Goal: Task Accomplishment & Management: Manage account settings

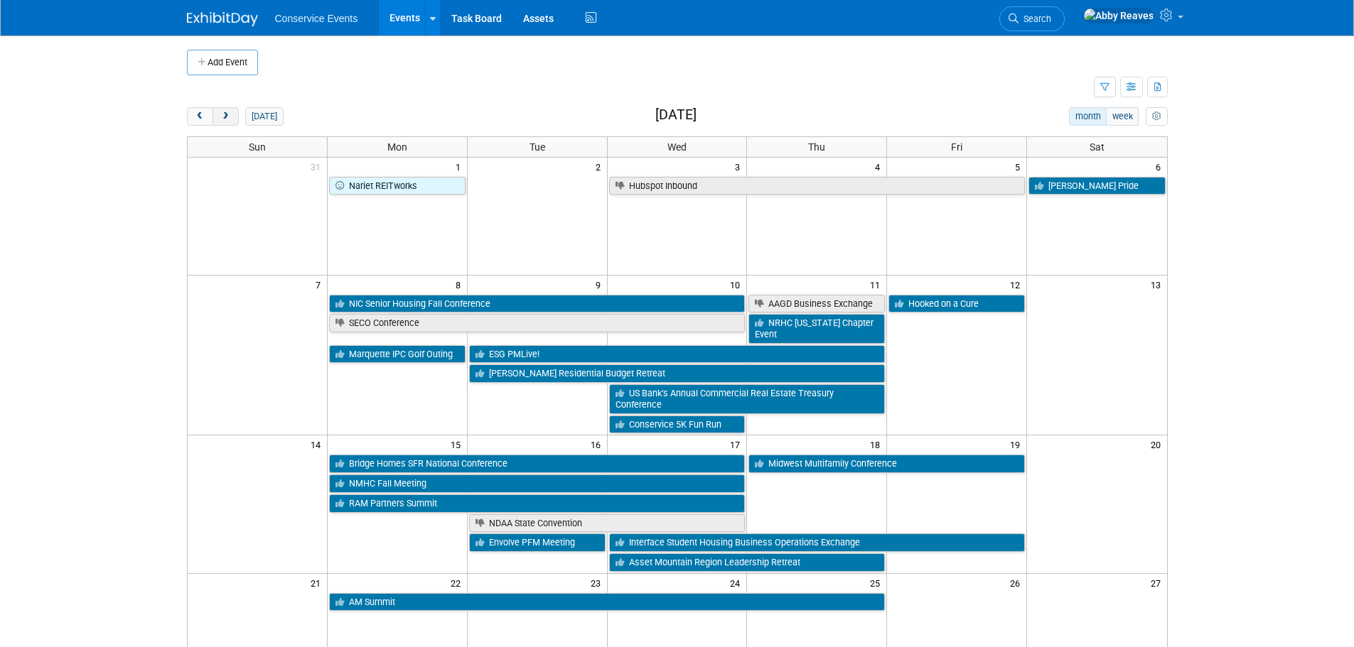
click at [227, 112] on span "next" at bounding box center [225, 116] width 11 height 9
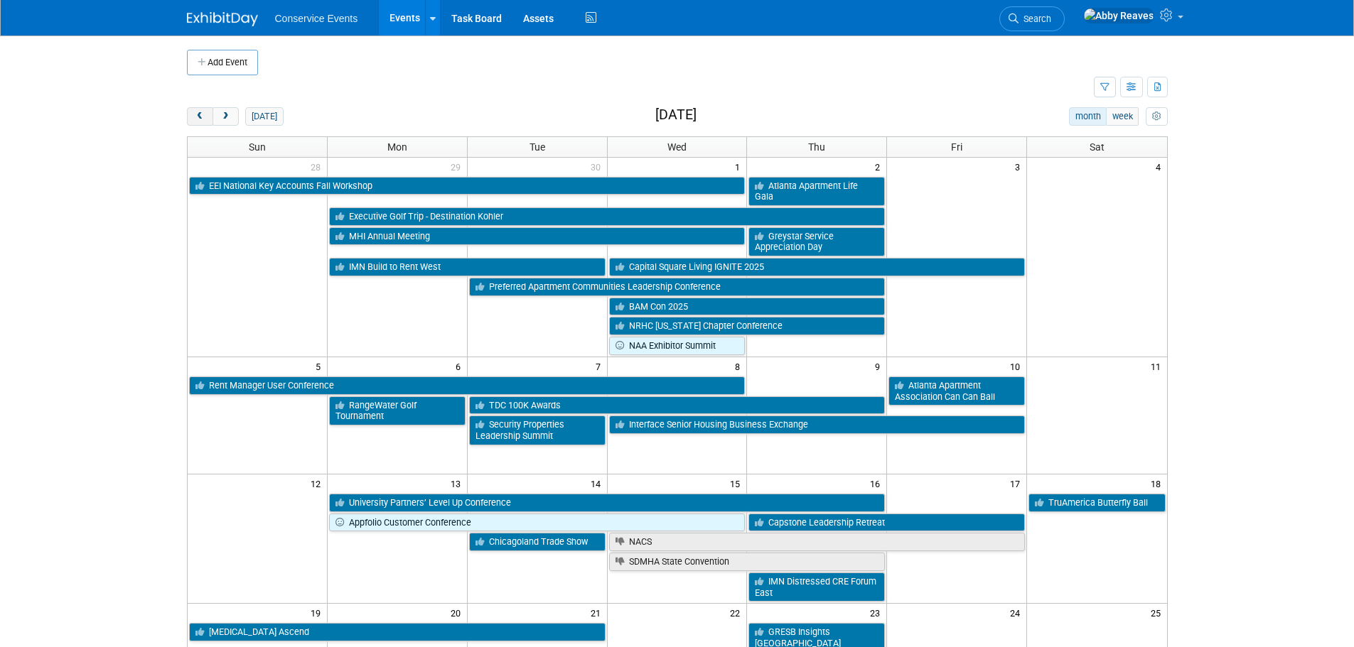
click at [206, 116] on button "prev" at bounding box center [200, 116] width 26 height 18
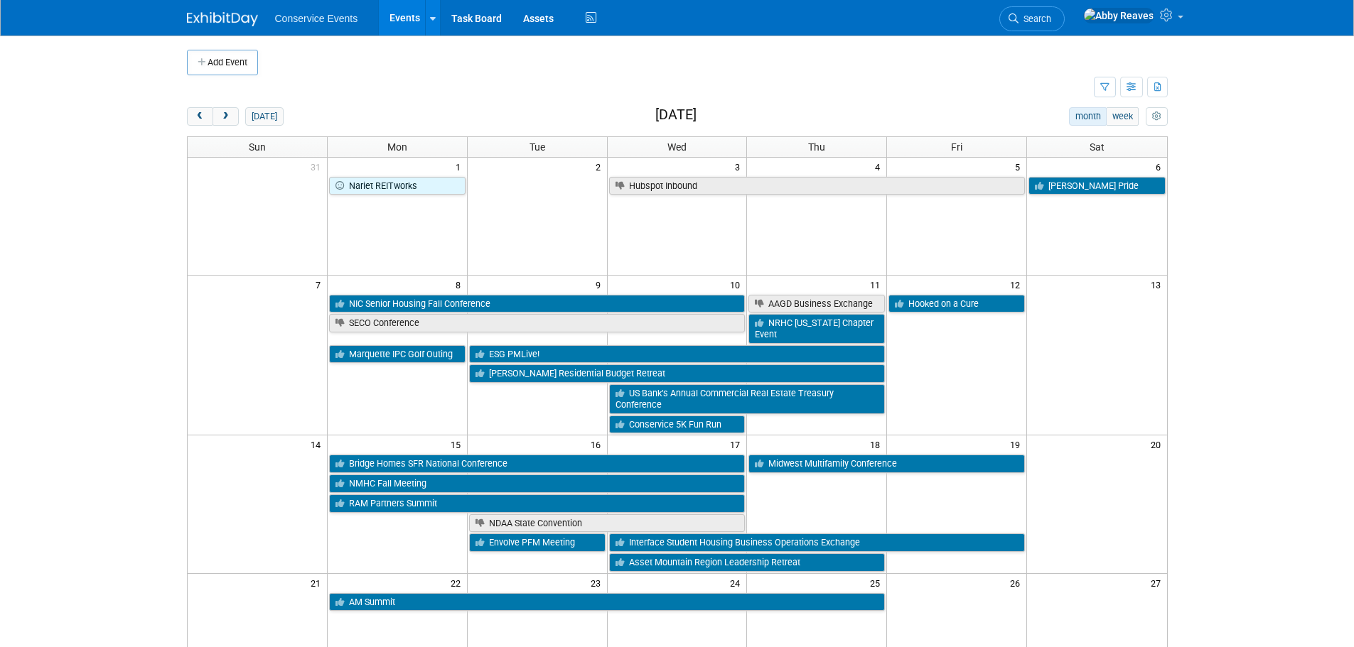
click at [218, 76] on td at bounding box center [640, 87] width 907 height 25
click at [218, 74] on button "Add Event" at bounding box center [222, 63] width 71 height 26
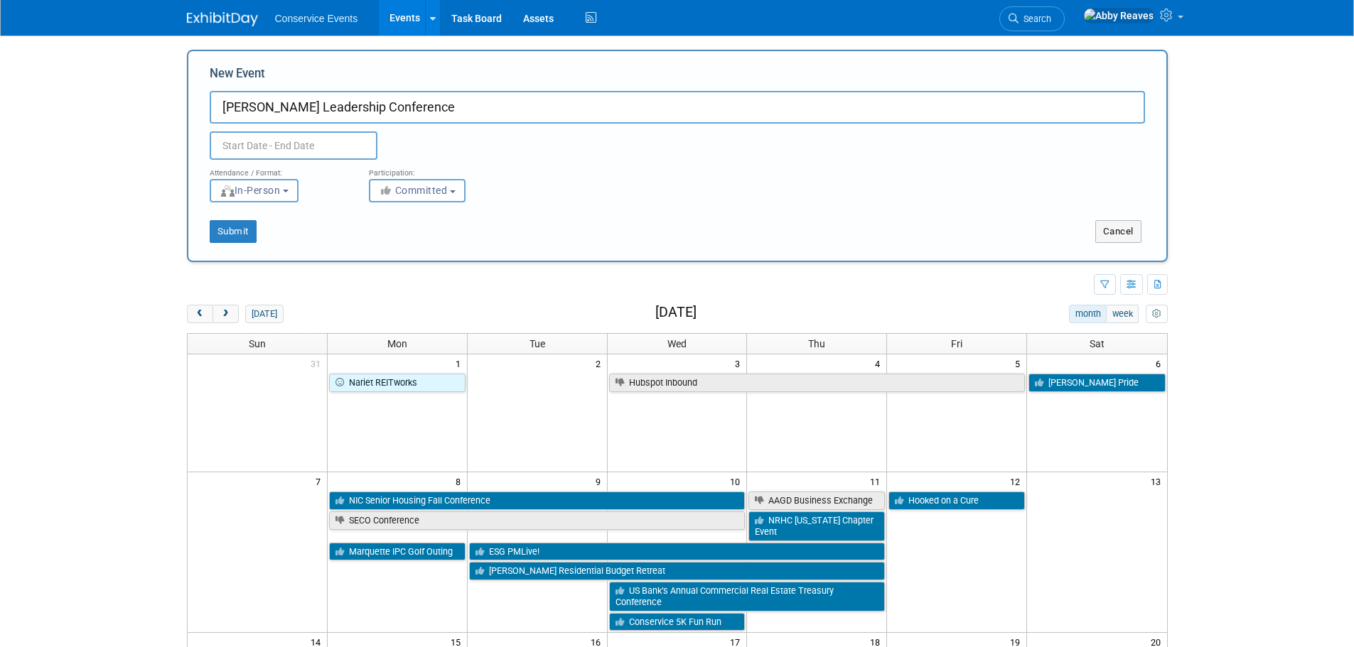
type input "[PERSON_NAME] Leadership Conference"
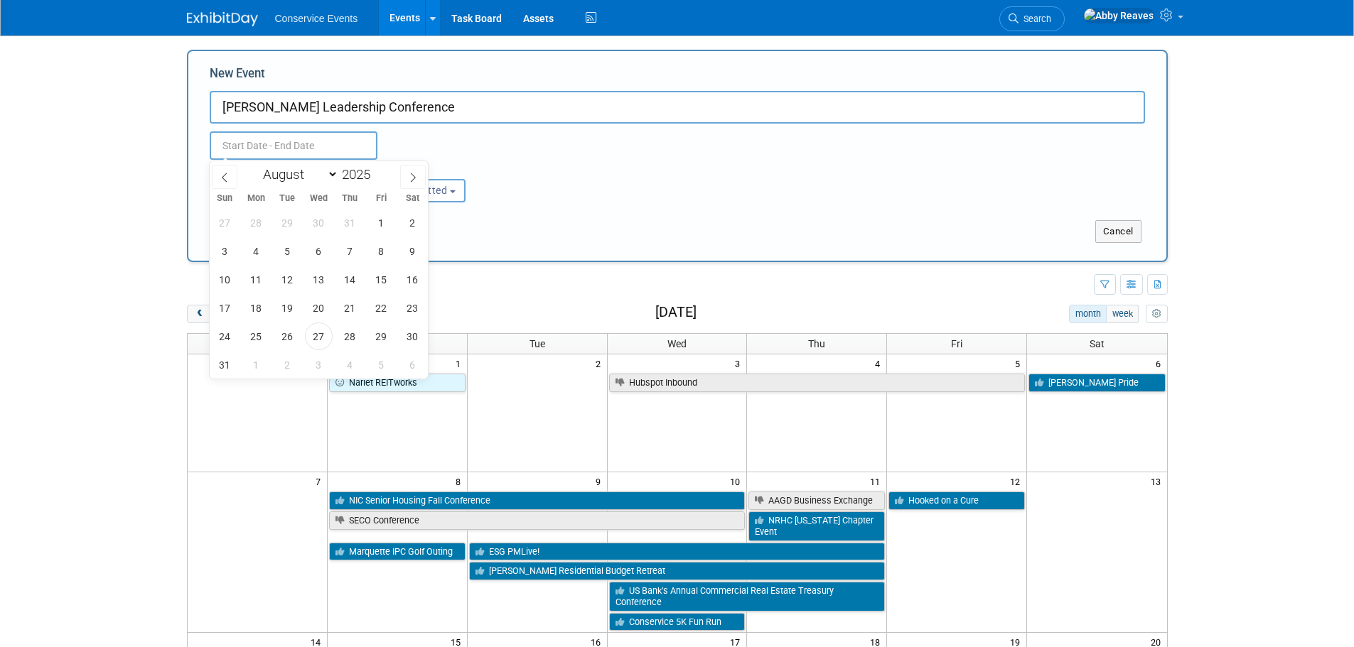
click at [302, 144] on input "text" at bounding box center [294, 145] width 168 height 28
click at [414, 180] on icon at bounding box center [413, 178] width 10 height 10
select select "8"
click at [285, 303] on span "23" at bounding box center [288, 308] width 28 height 28
click at [315, 303] on span "24" at bounding box center [319, 308] width 28 height 28
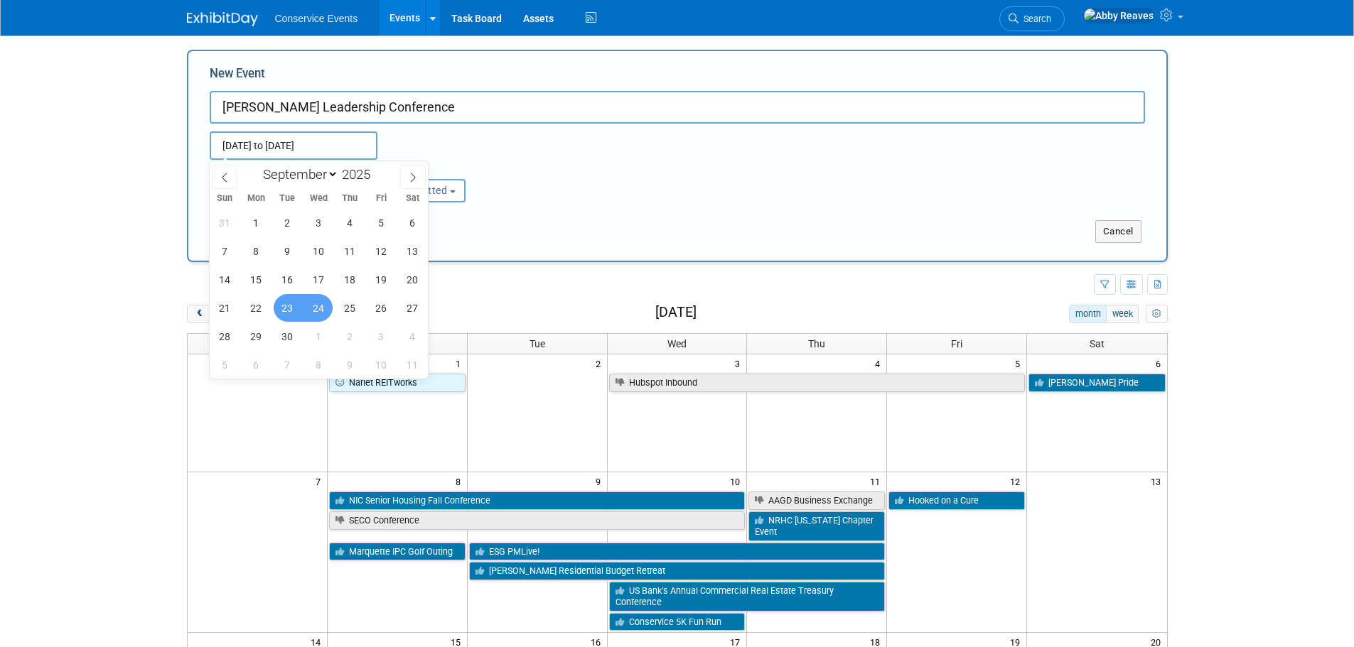
type input "Sep 23, 2025 to Sep 24, 2025"
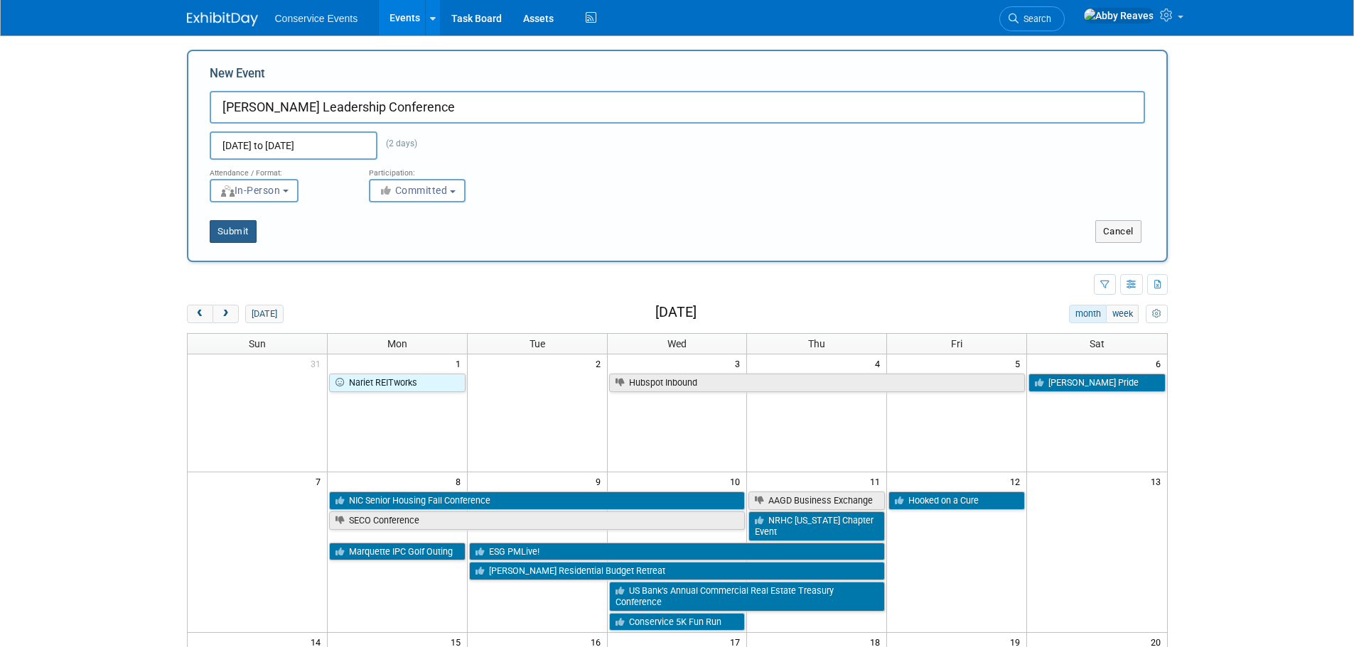
click at [242, 239] on button "Submit" at bounding box center [233, 231] width 47 height 23
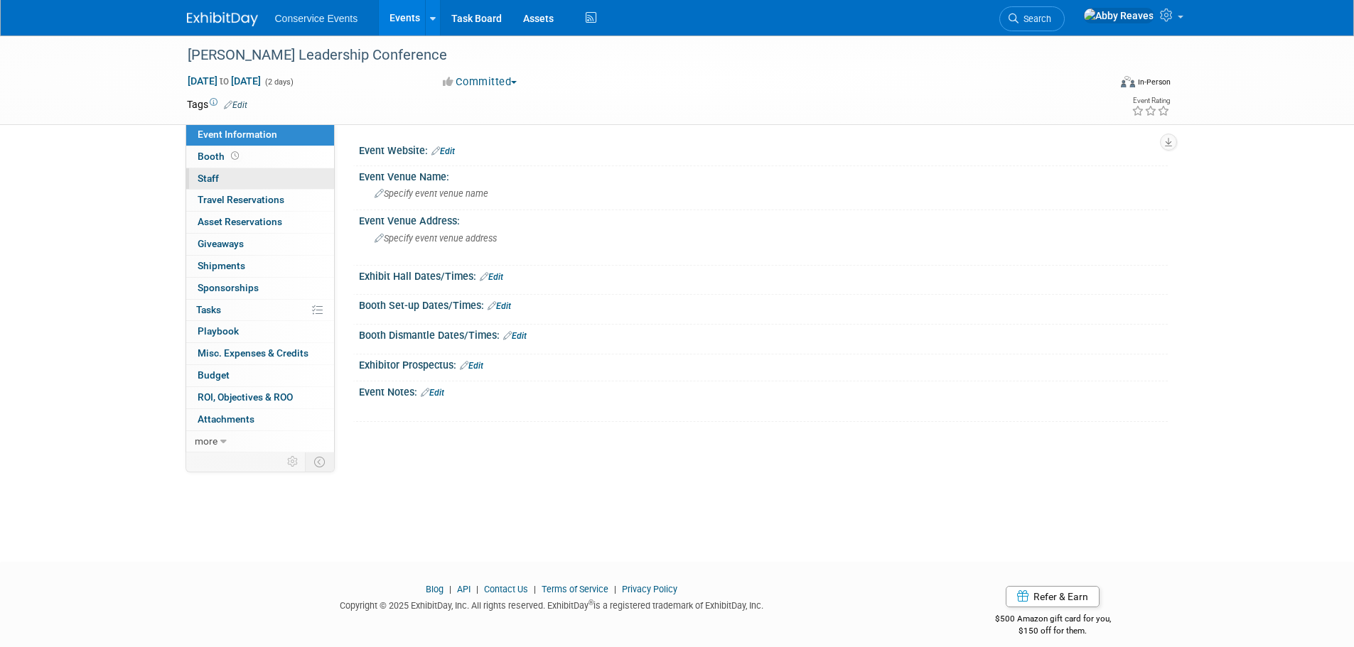
click at [248, 173] on link "0 Staff 0" at bounding box center [260, 178] width 148 height 21
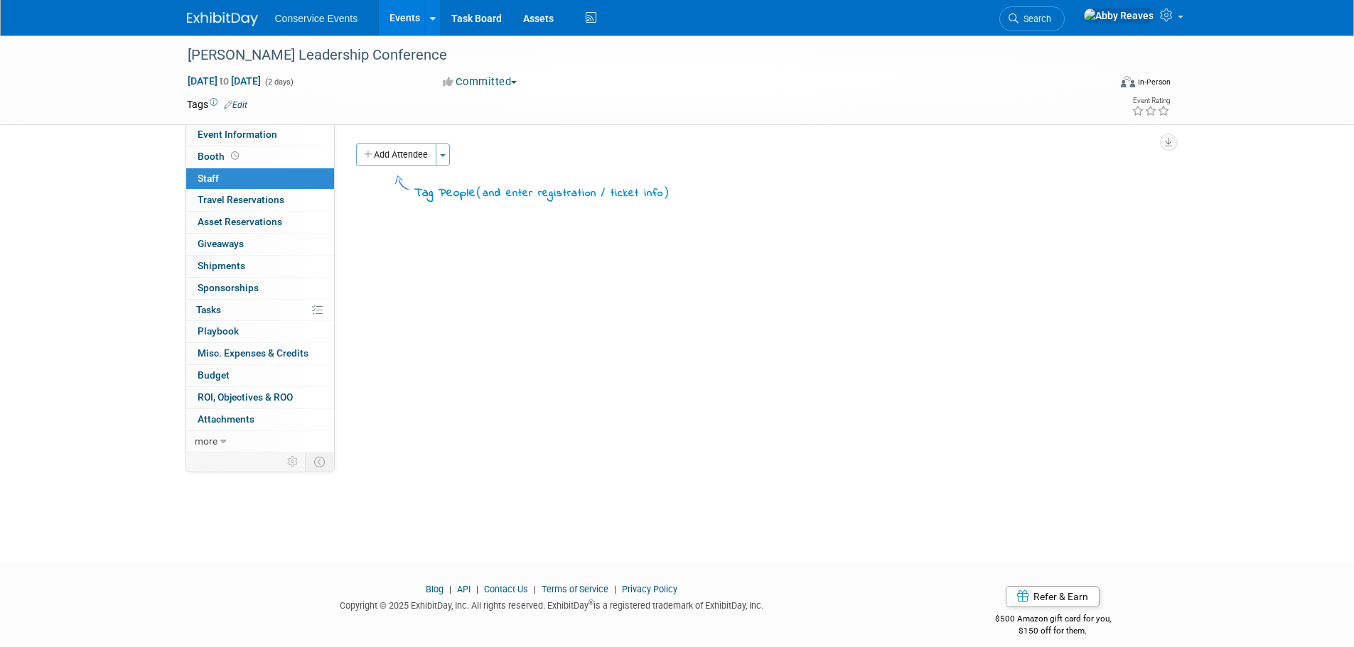
click at [392, 150] on button "Add Attendee" at bounding box center [396, 155] width 80 height 23
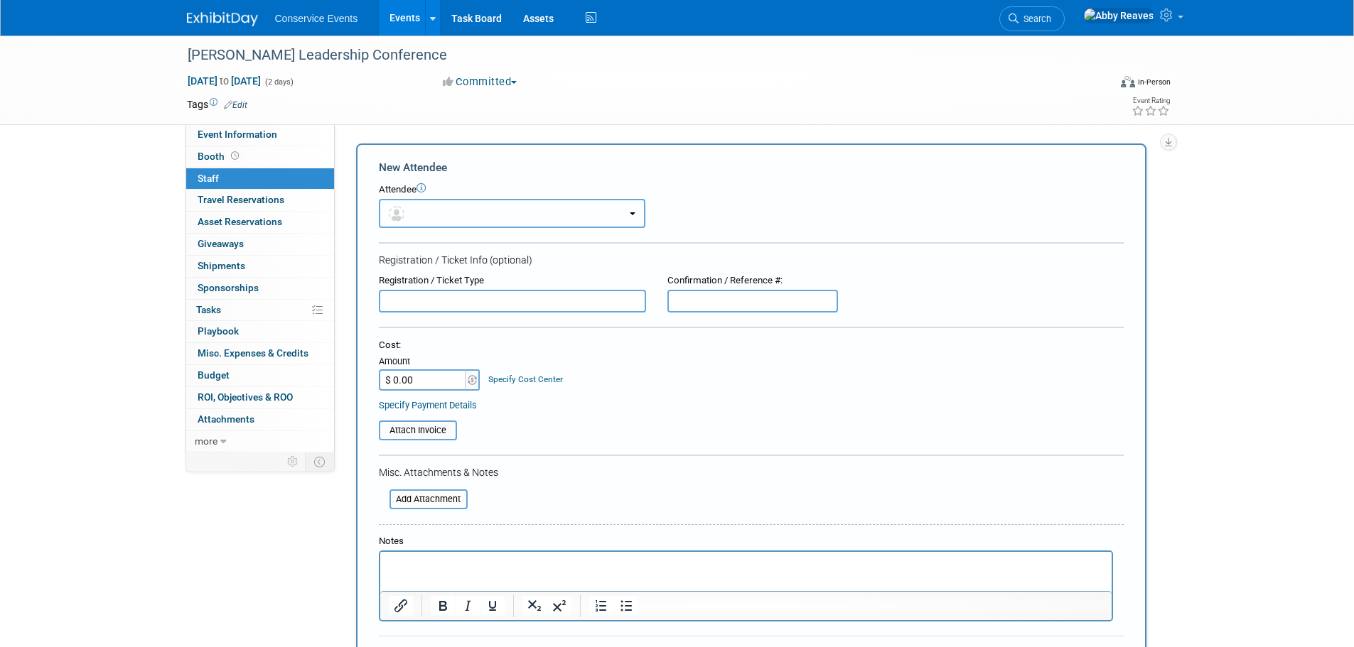
click at [407, 219] on span "button" at bounding box center [399, 212] width 21 height 11
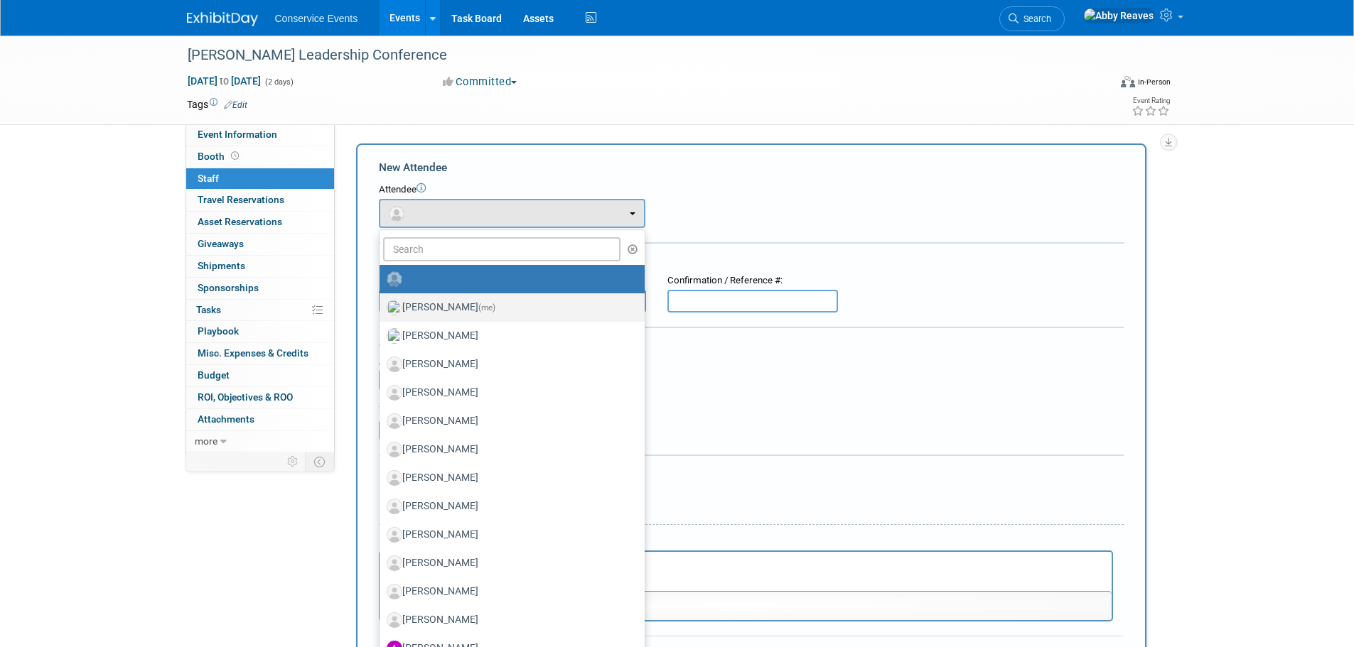
click at [431, 293] on link "Abby Reaves (me)" at bounding box center [511, 307] width 265 height 28
click at [431, 301] on label "Abby Reaves (me)" at bounding box center [509, 307] width 244 height 23
click at [382, 301] on input "Abby Reaves (me)" at bounding box center [376, 305] width 9 height 9
select select "888e4ed3-42fd-4820-a89e-ed4ce941d196"
select select "6"
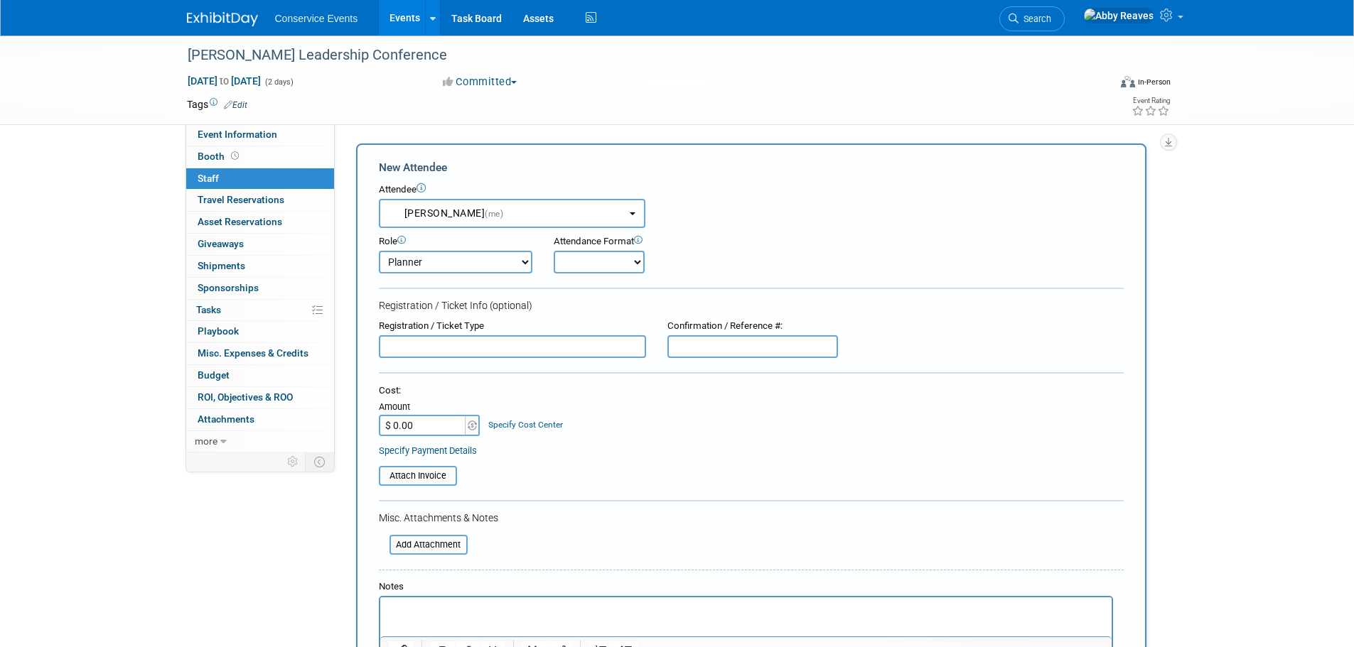
click at [595, 269] on select "Onsite Remote" at bounding box center [599, 262] width 91 height 23
select select "1"
click at [554, 251] on select "Onsite Remote" at bounding box center [599, 262] width 91 height 23
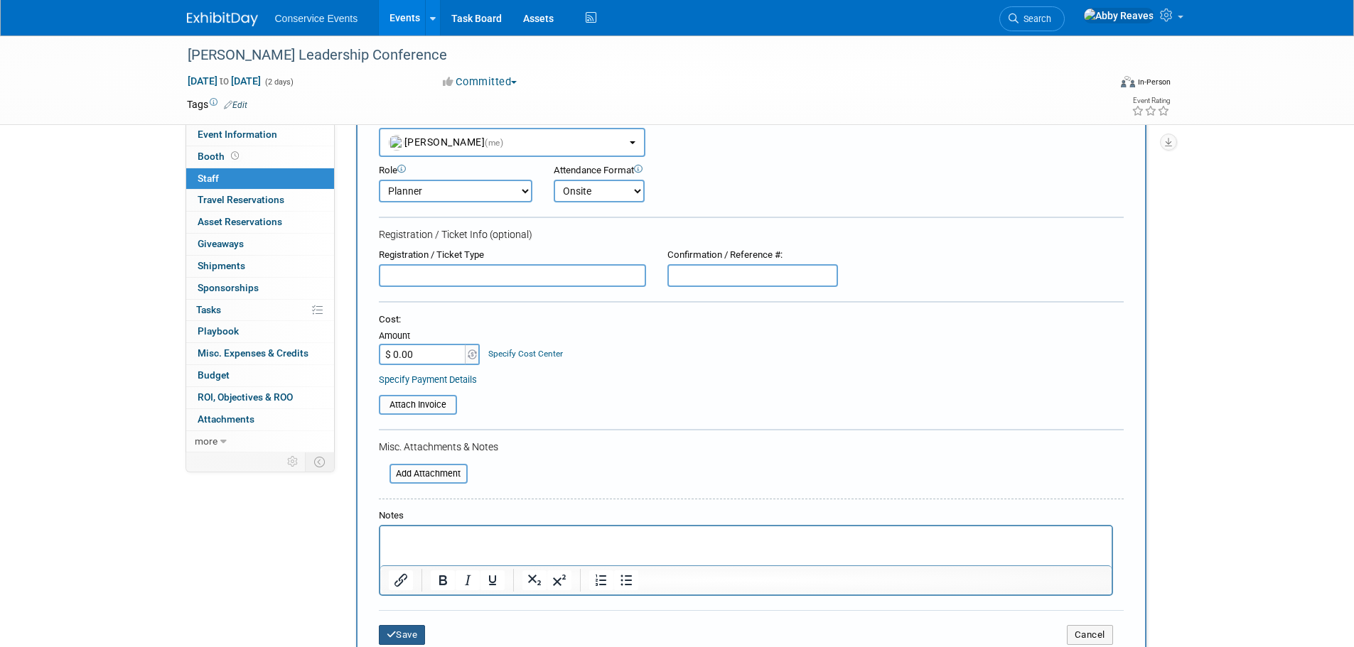
click at [395, 637] on icon "submit" at bounding box center [392, 634] width 10 height 9
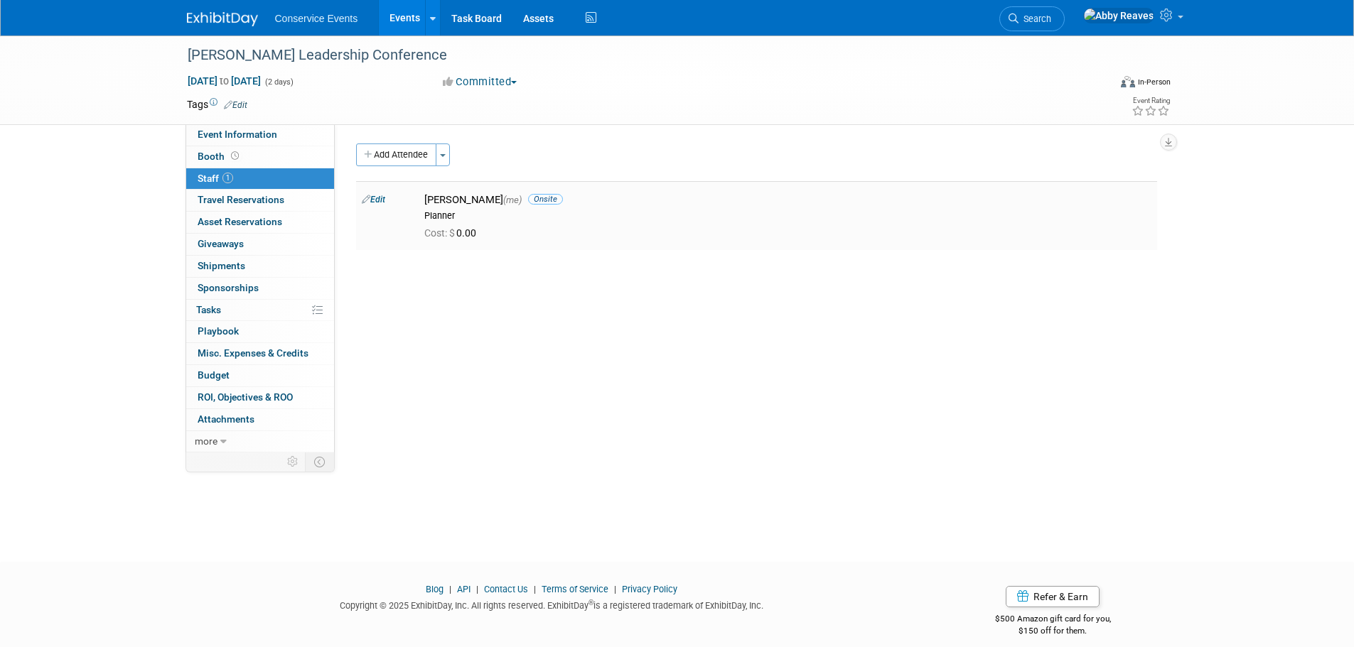
click at [372, 201] on link "Edit" at bounding box center [373, 200] width 23 height 10
select select "888e4ed3-42fd-4820-a89e-ed4ce941d196"
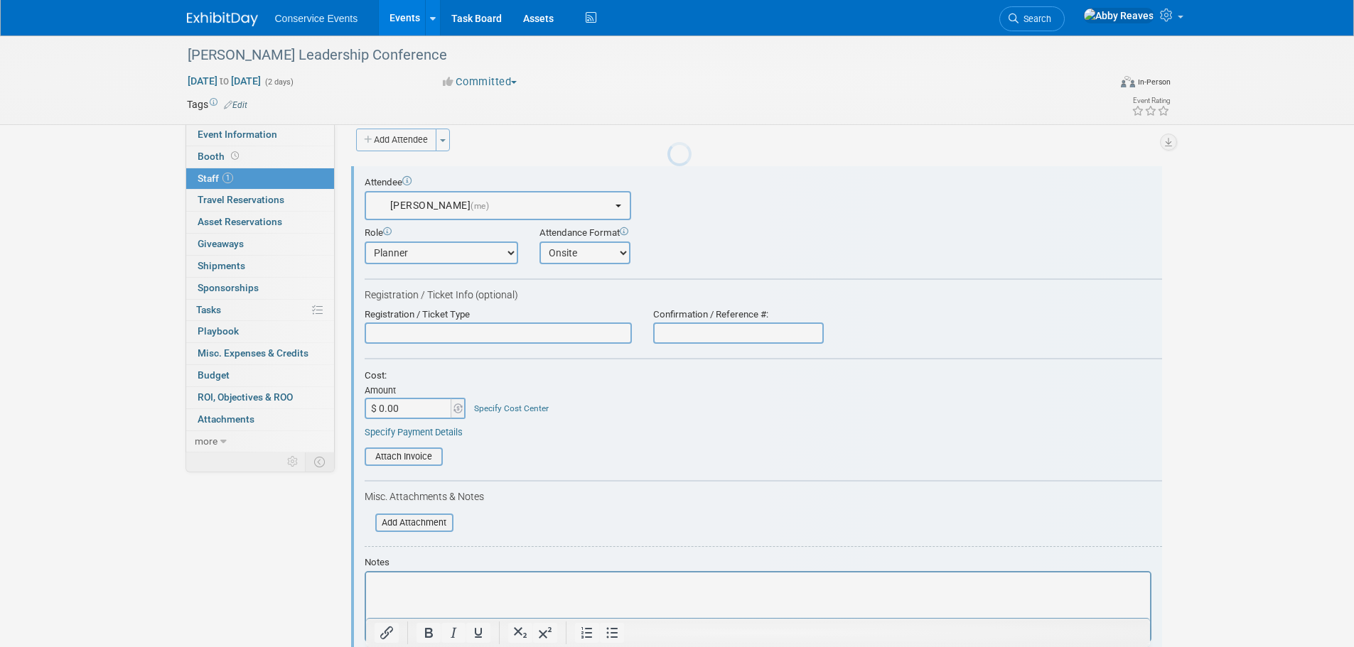
scroll to position [20, 0]
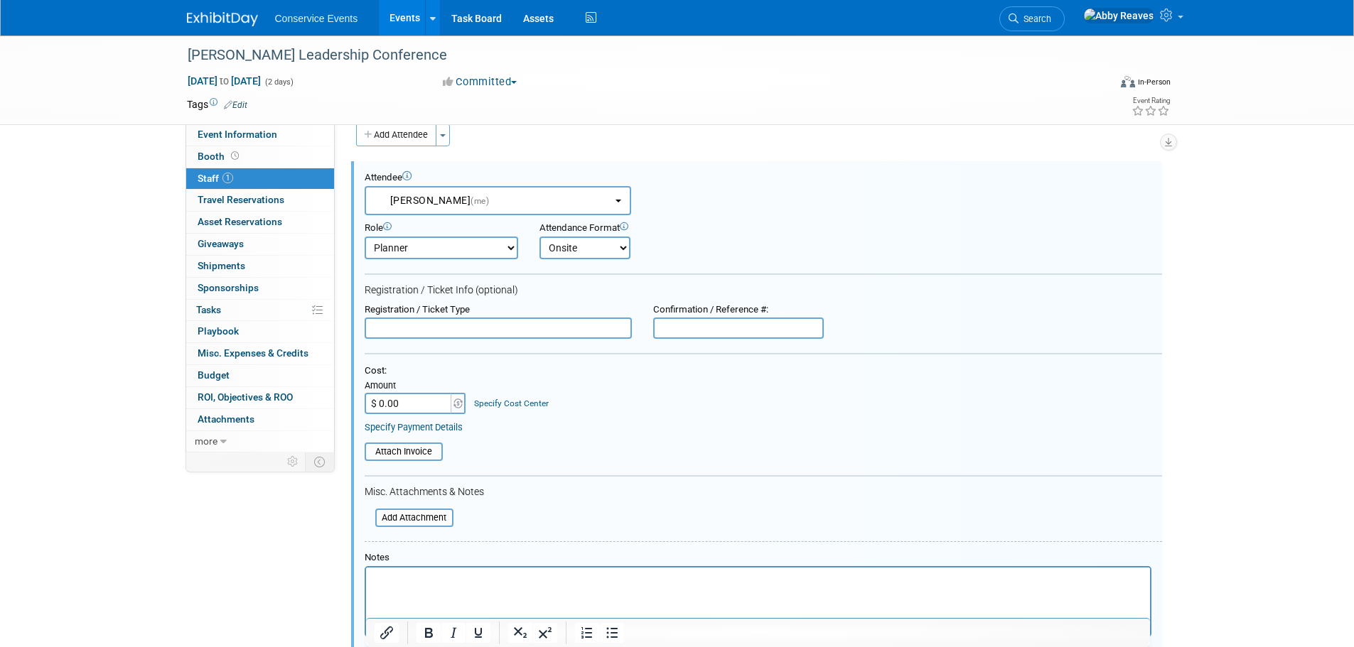
click at [558, 255] on select "Onsite Remote" at bounding box center [584, 248] width 91 height 23
select select "2"
click at [539, 237] on select "Onsite Remote" at bounding box center [584, 248] width 91 height 23
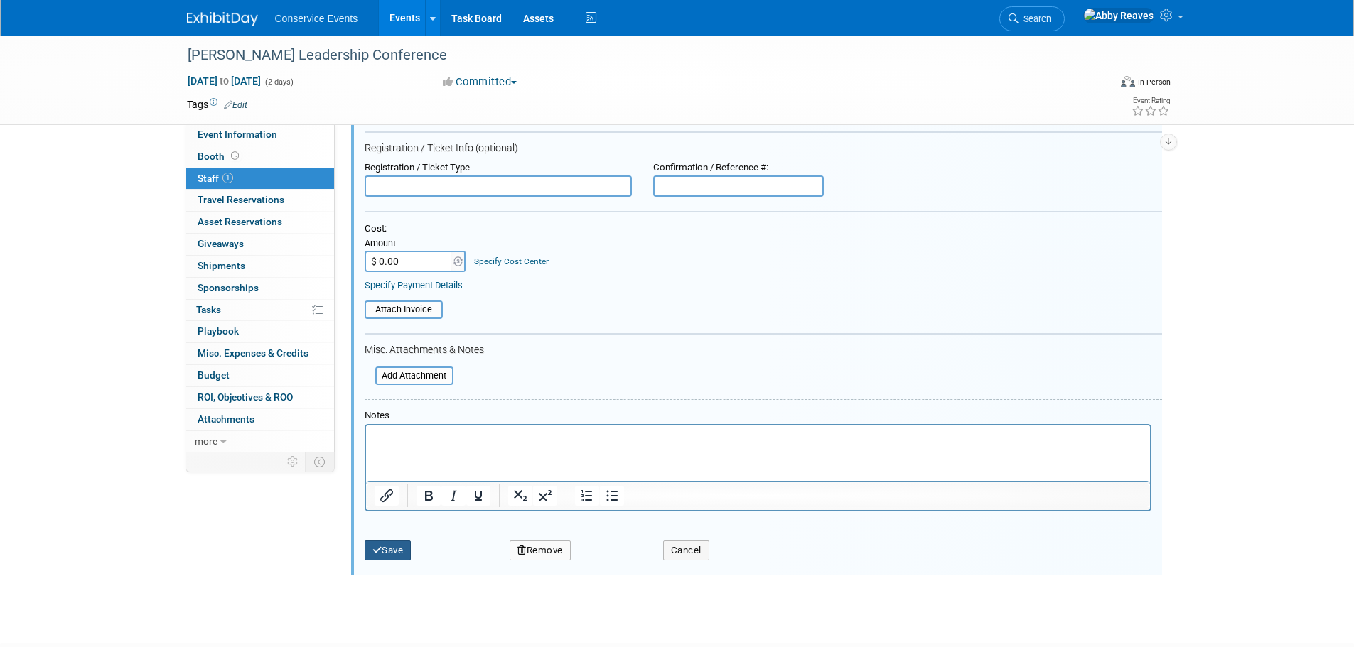
click at [384, 560] on button "Save" at bounding box center [388, 551] width 47 height 20
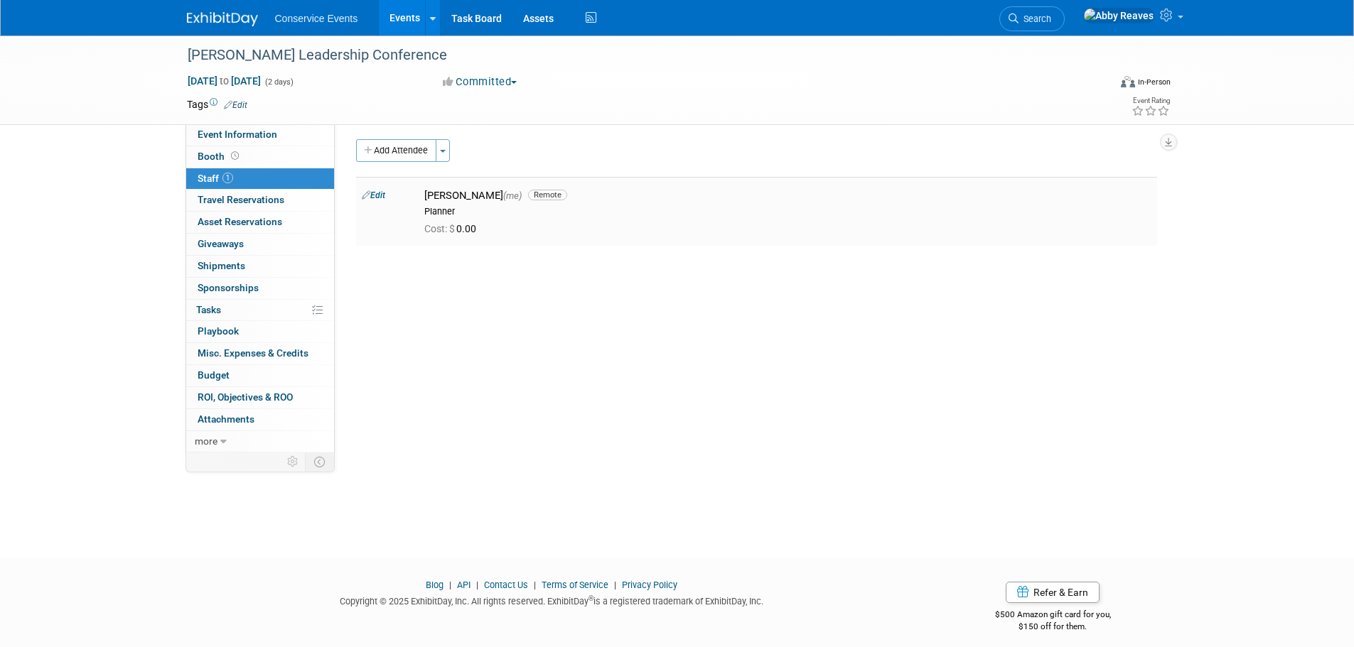
scroll to position [0, 0]
click at [405, 151] on button "Add Attendee" at bounding box center [396, 155] width 80 height 23
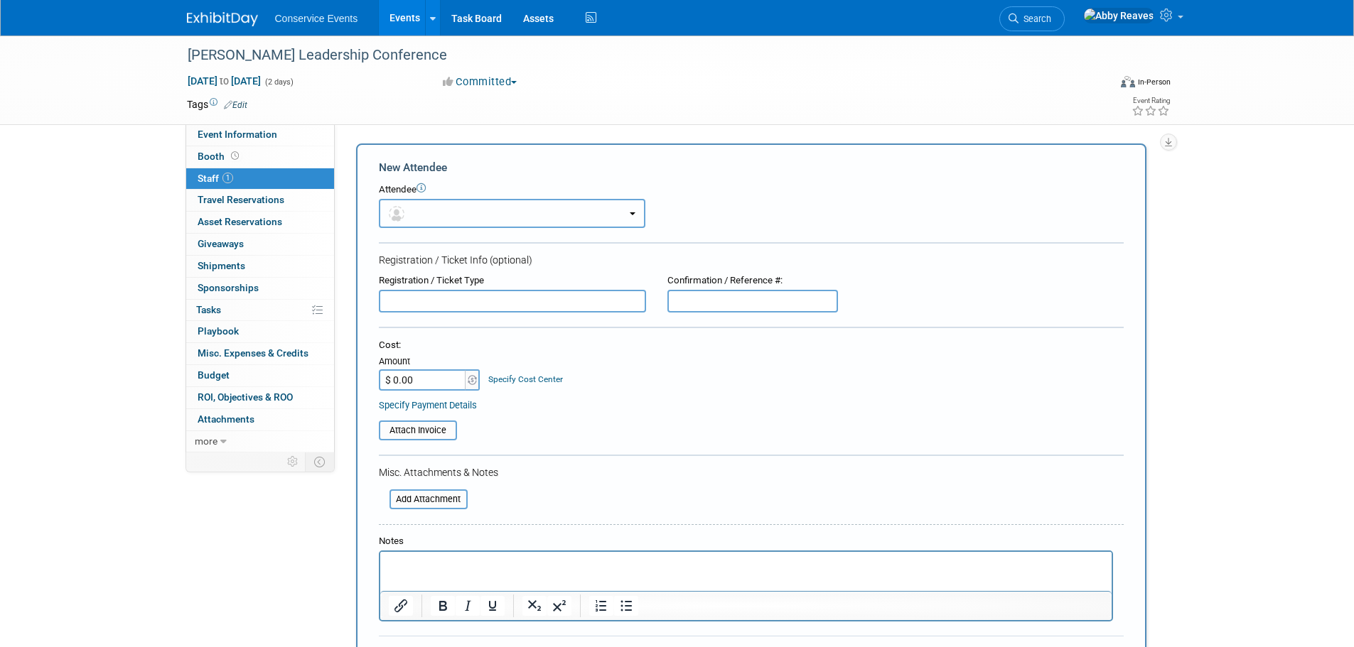
click at [445, 205] on button "button" at bounding box center [512, 213] width 266 height 29
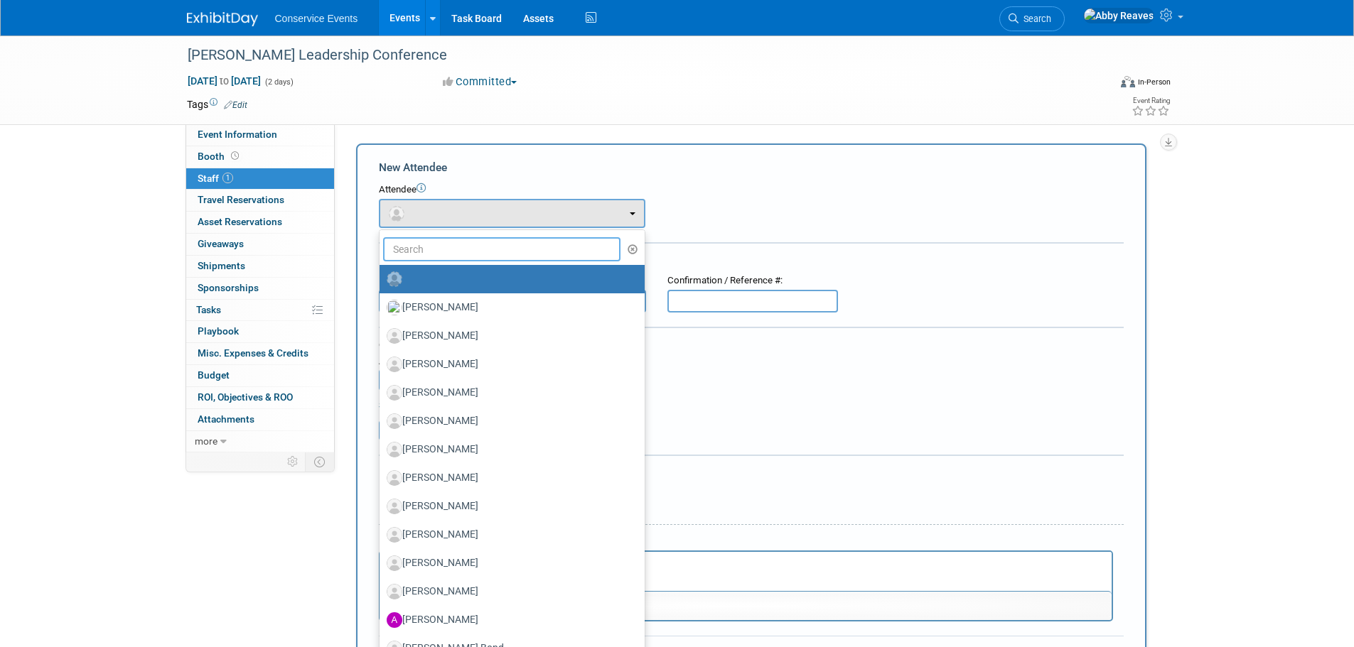
click at [448, 247] on input "text" at bounding box center [502, 249] width 238 height 24
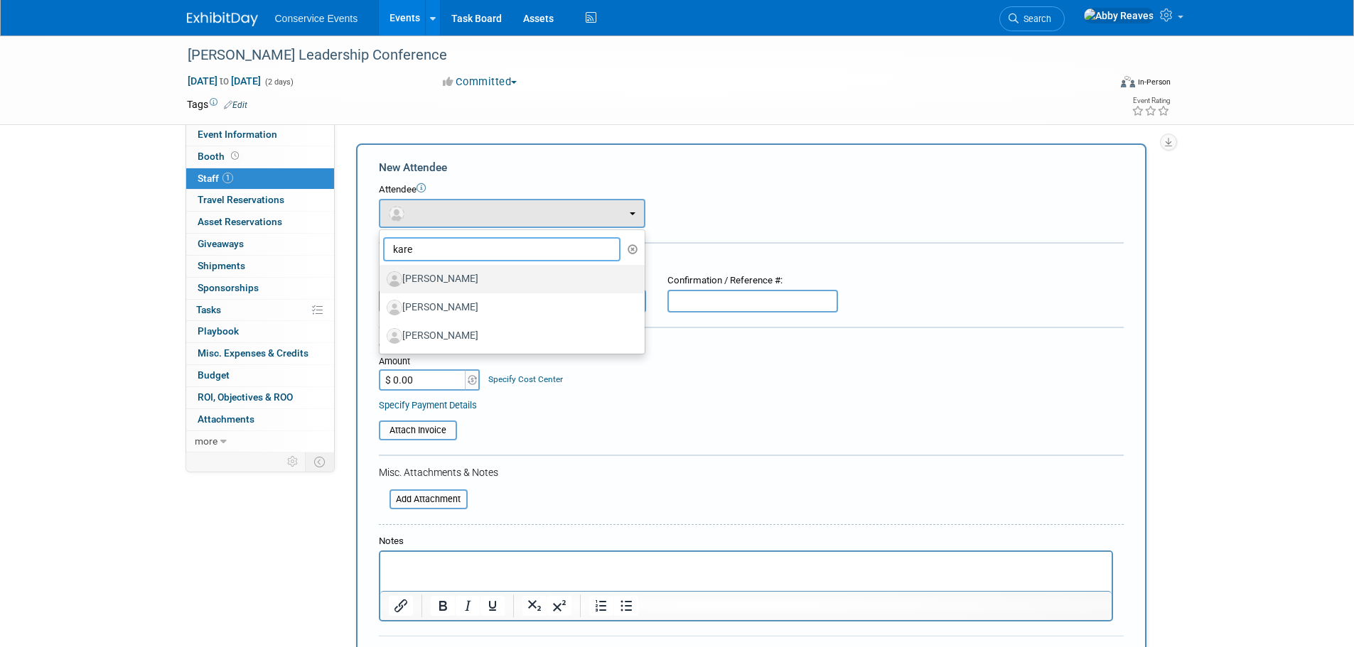
type input "kare"
click at [454, 276] on label "Karen Rogers" at bounding box center [509, 279] width 244 height 23
click at [382, 276] on input "Karen Rogers" at bounding box center [376, 277] width 9 height 9
select select "3fb72bf1-3d29-40ab-bb6a-2ec65ebbf385"
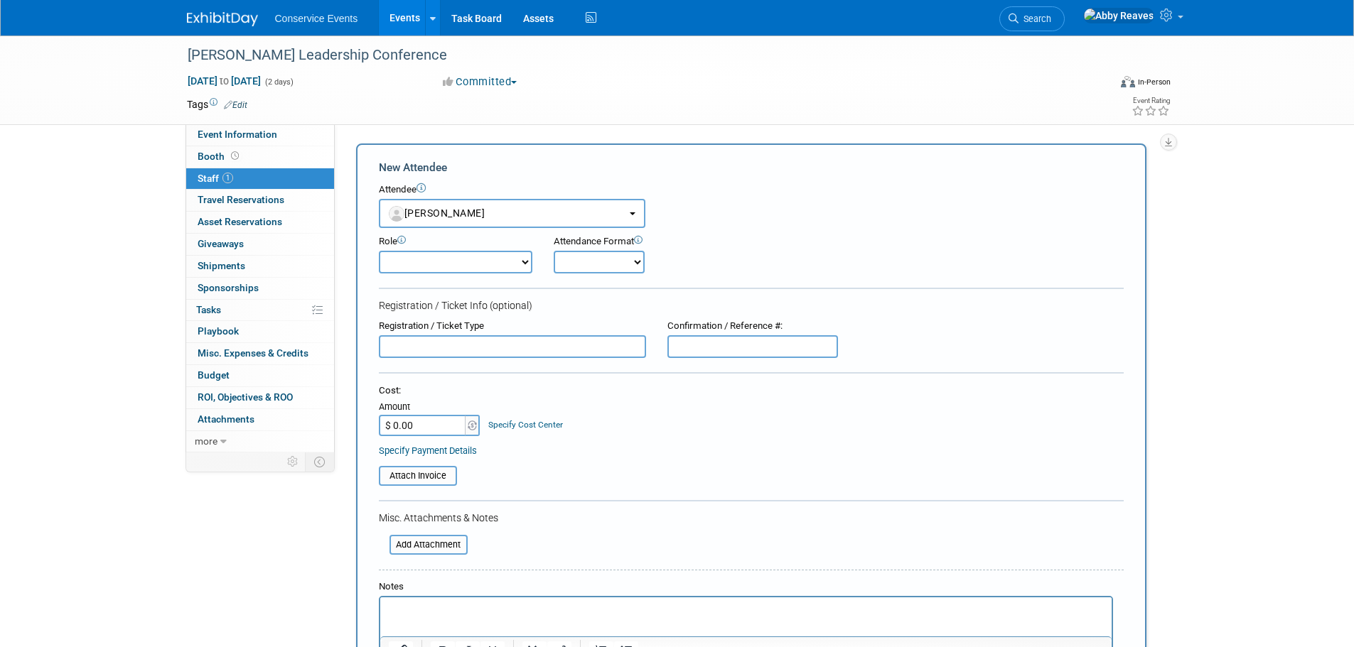
click at [502, 269] on select "Demonstrator Host Planner Presenter Sales Representative Set-up/Dismantle Crew …" at bounding box center [455, 262] width 153 height 23
select select "2"
click at [379, 251] on select "Demonstrator Host Planner Presenter Sales Representative Set-up/Dismantle Crew …" at bounding box center [455, 262] width 153 height 23
click at [602, 270] on select "Onsite Remote" at bounding box center [599, 262] width 91 height 23
select select "1"
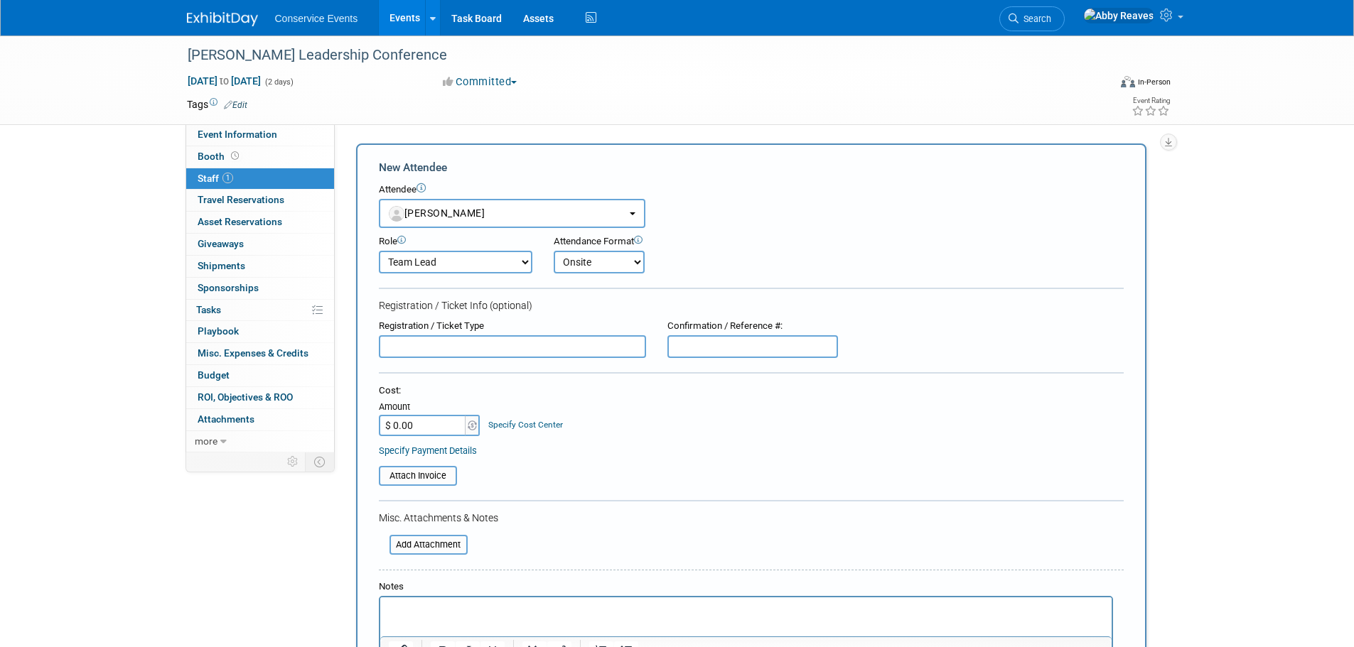
click at [554, 251] on select "Onsite Remote" at bounding box center [599, 262] width 91 height 23
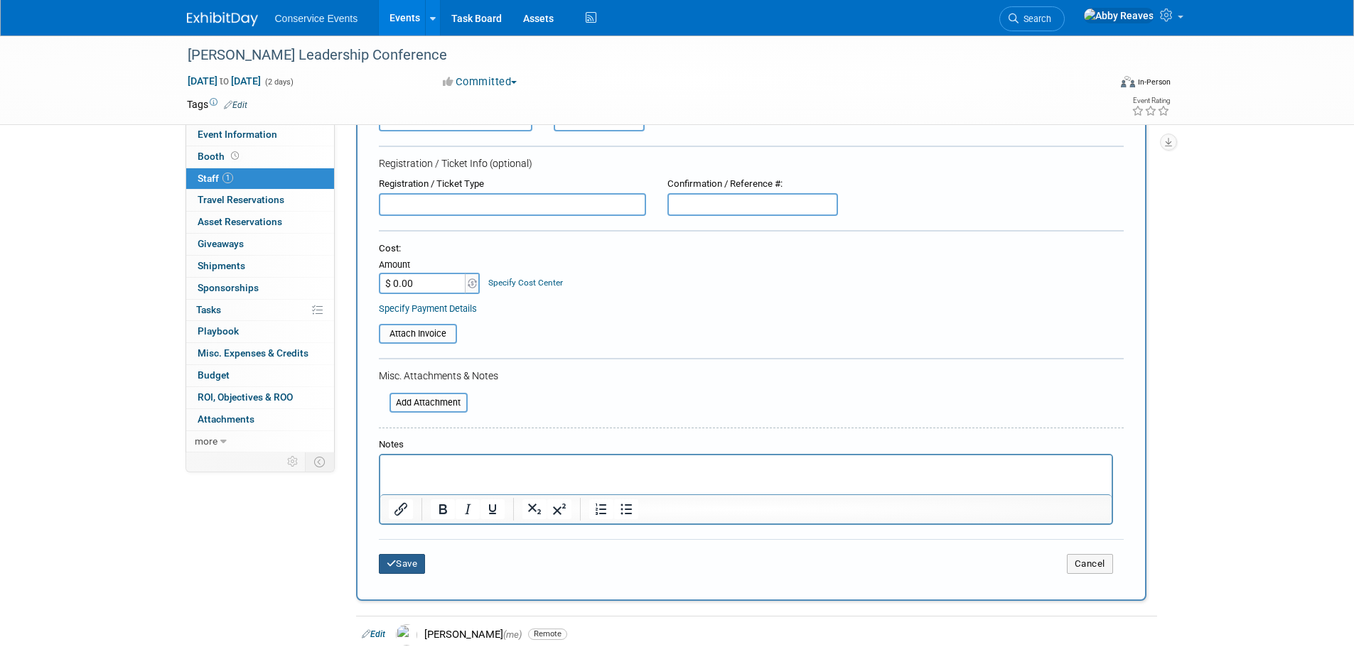
click at [421, 565] on button "Save" at bounding box center [402, 564] width 47 height 20
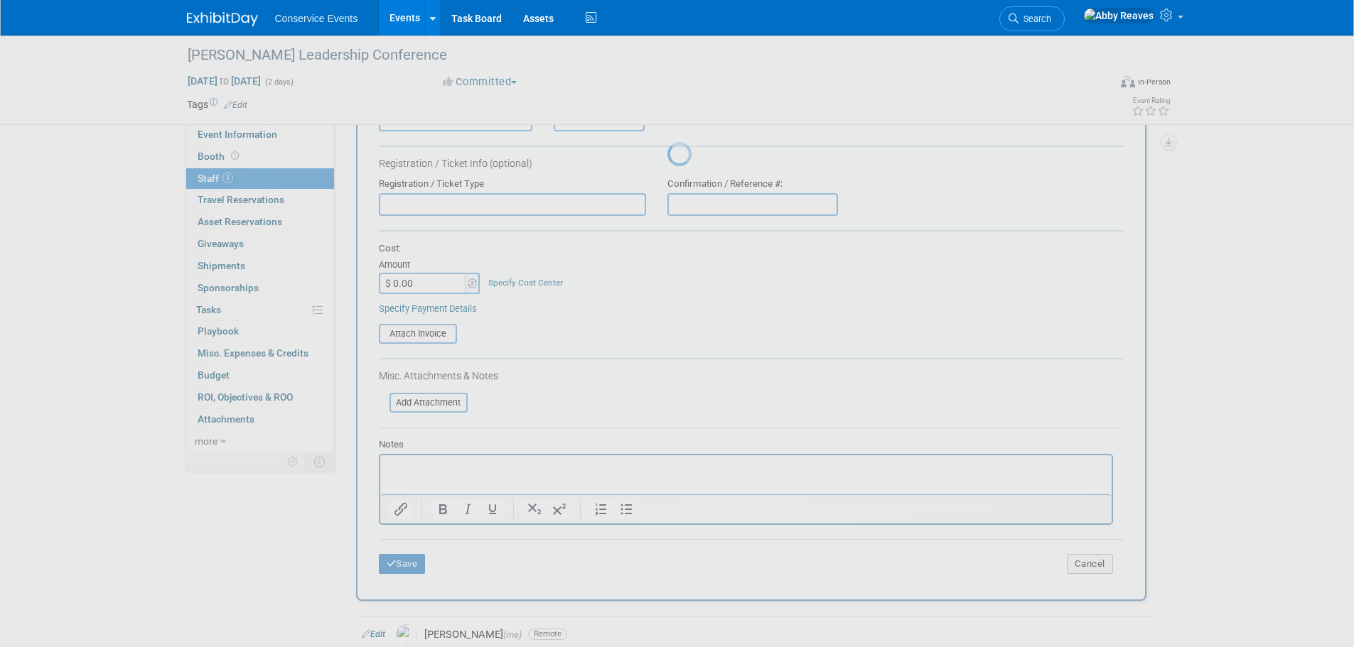
scroll to position [14, 0]
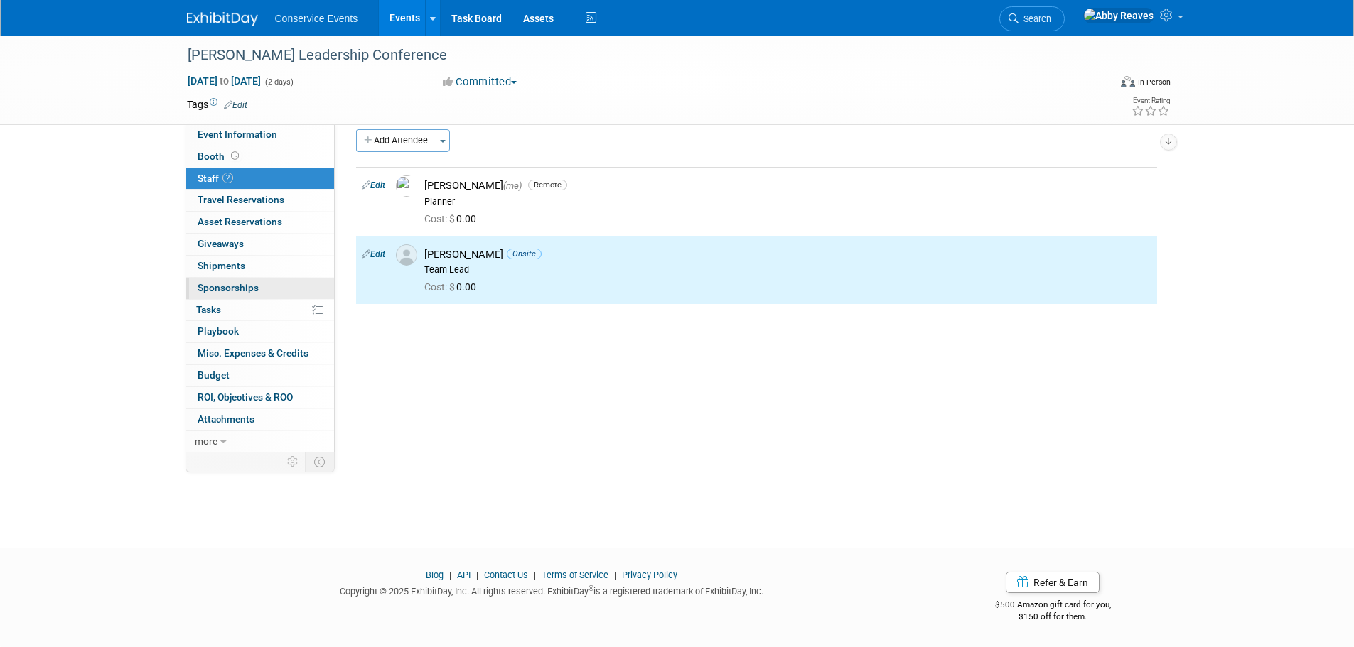
click at [254, 286] on span "Sponsorships 0" at bounding box center [228, 287] width 61 height 11
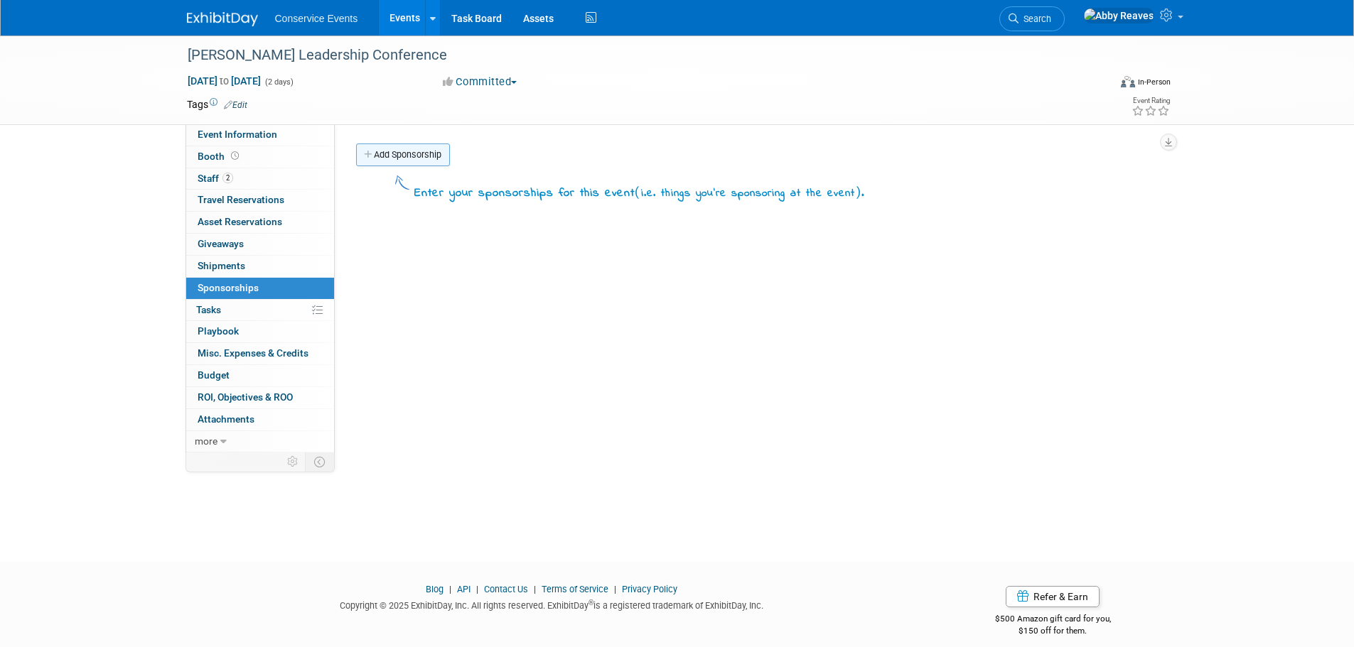
click at [413, 151] on link "Add Sponsorship" at bounding box center [403, 155] width 94 height 23
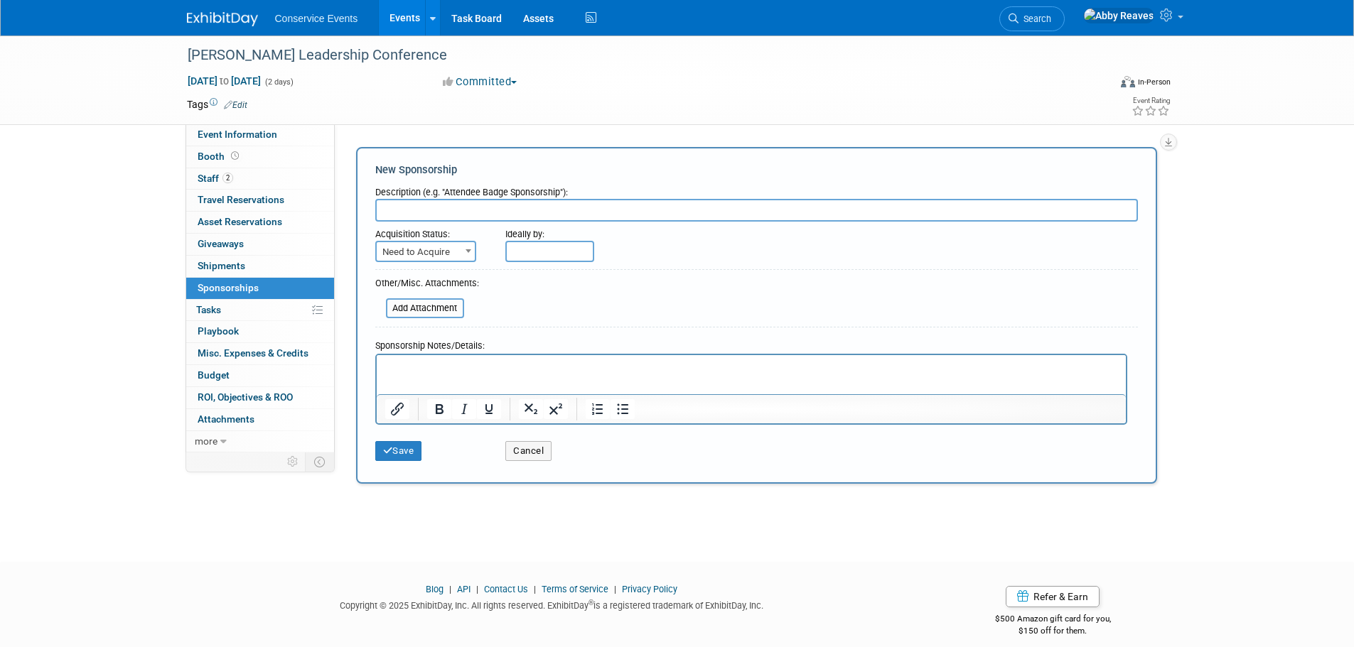
click at [486, 207] on input "text" at bounding box center [756, 210] width 762 height 23
type input "Sponsor"
click at [445, 244] on span "Need to Acquire" at bounding box center [426, 252] width 98 height 20
select select "2"
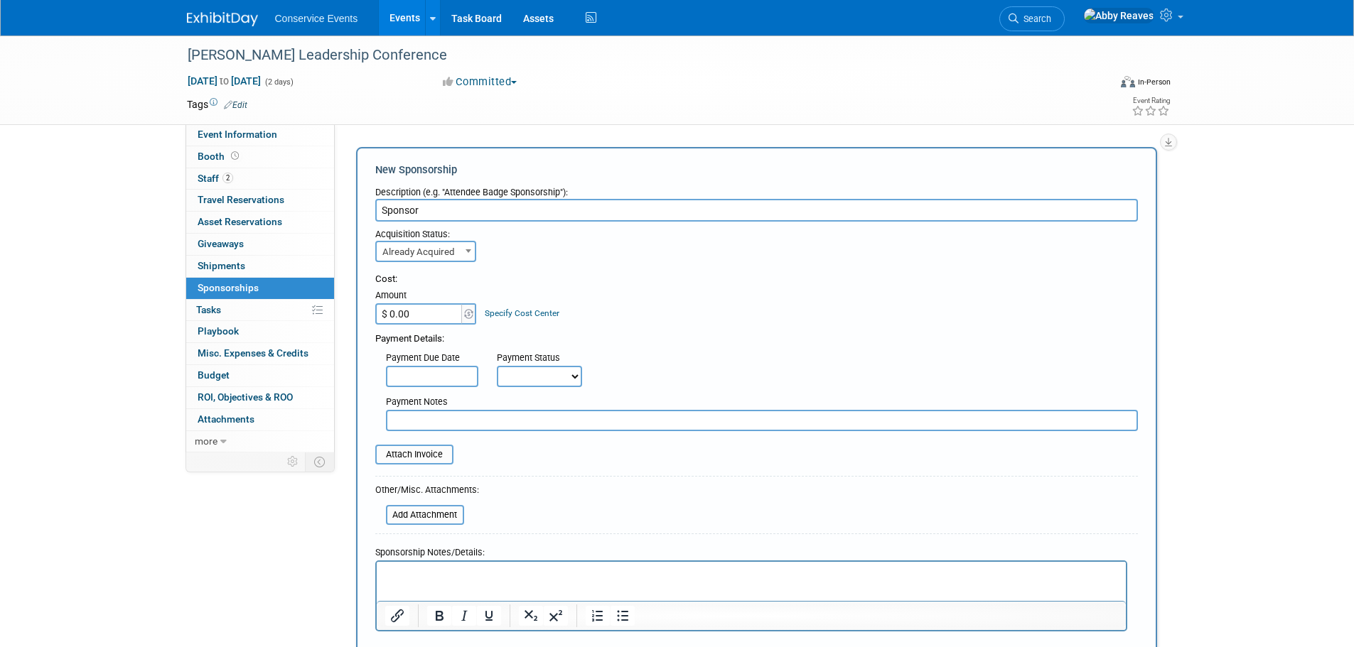
click at [426, 311] on input "$ 0.00" at bounding box center [419, 313] width 89 height 21
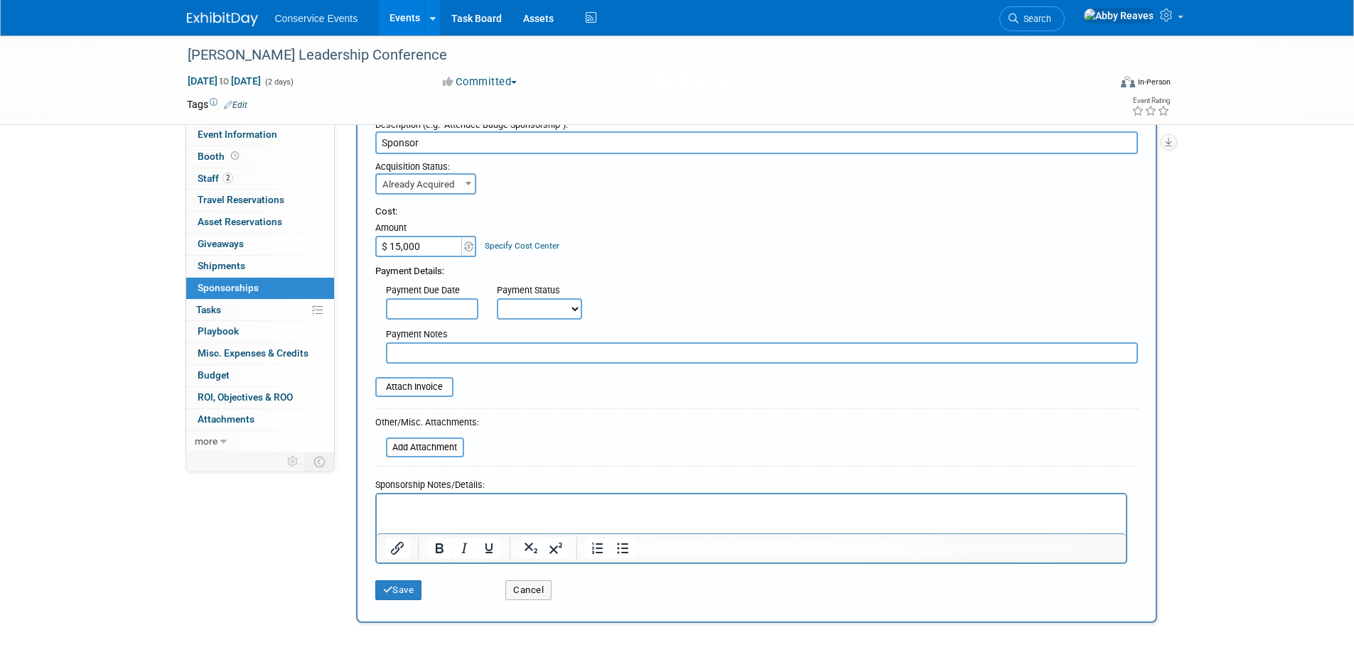
scroll to position [71, 0]
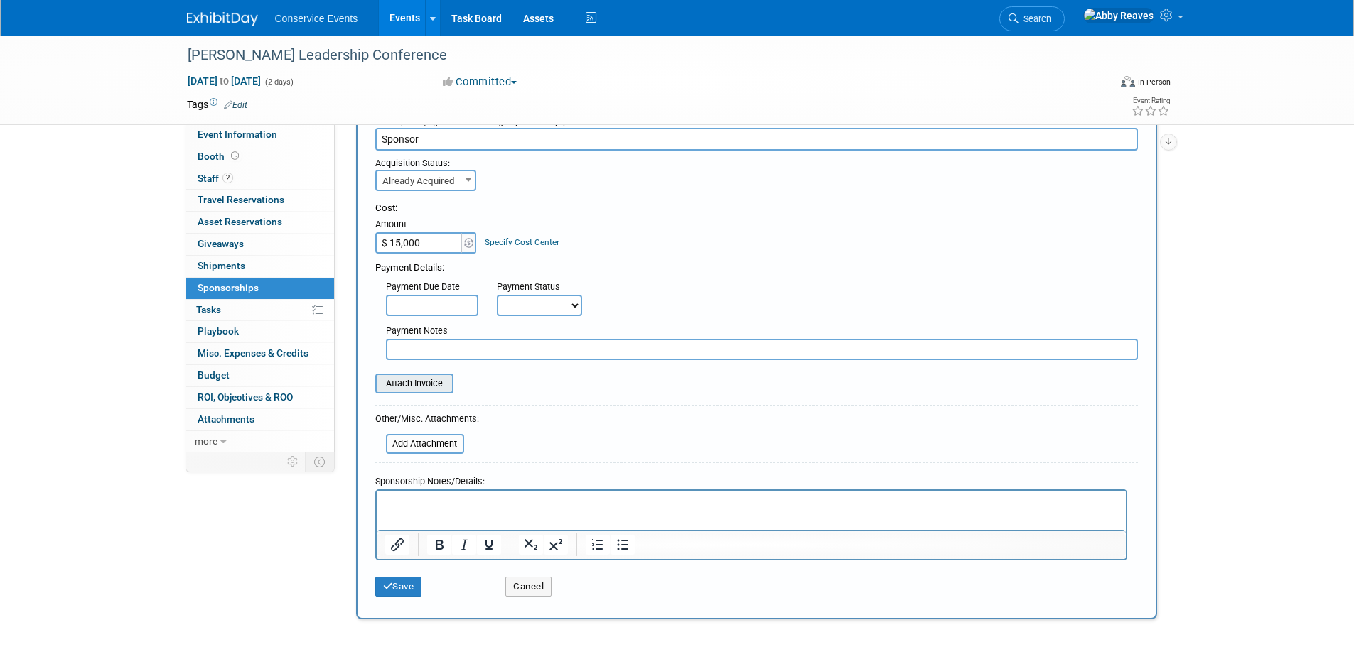
type input "$ 15,000.00"
click at [414, 388] on input "file" at bounding box center [367, 383] width 169 height 17
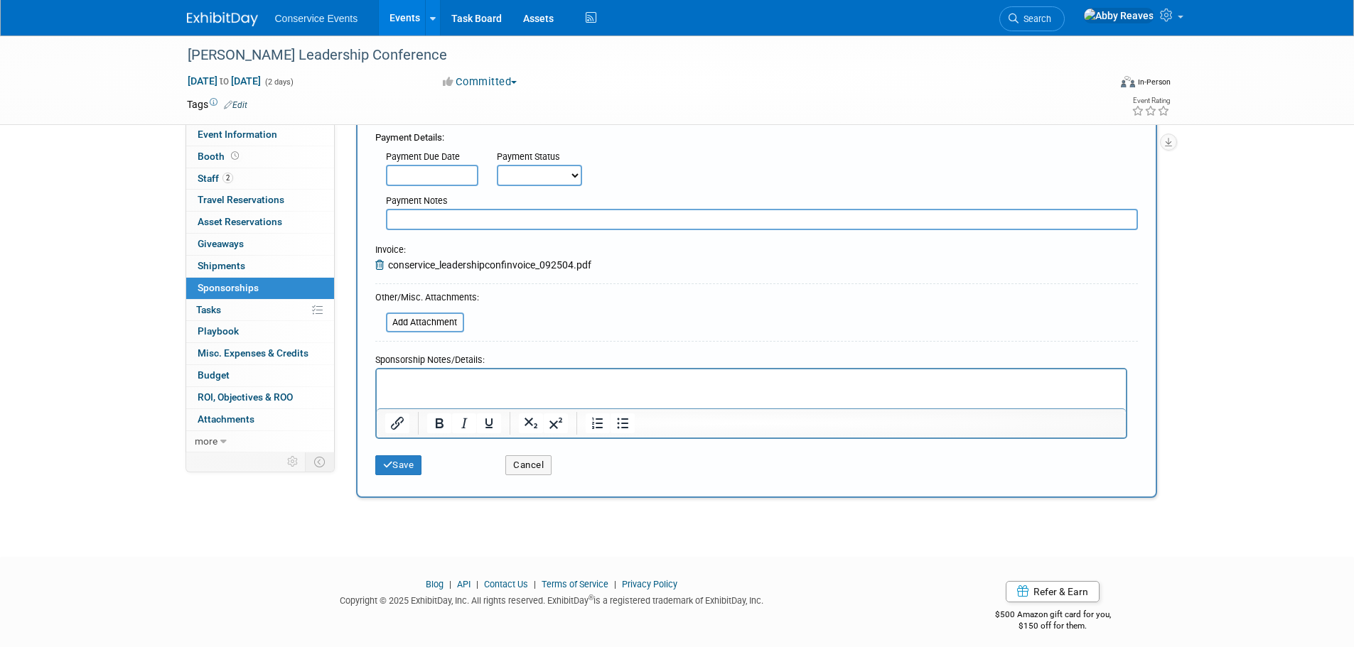
scroll to position [211, 0]
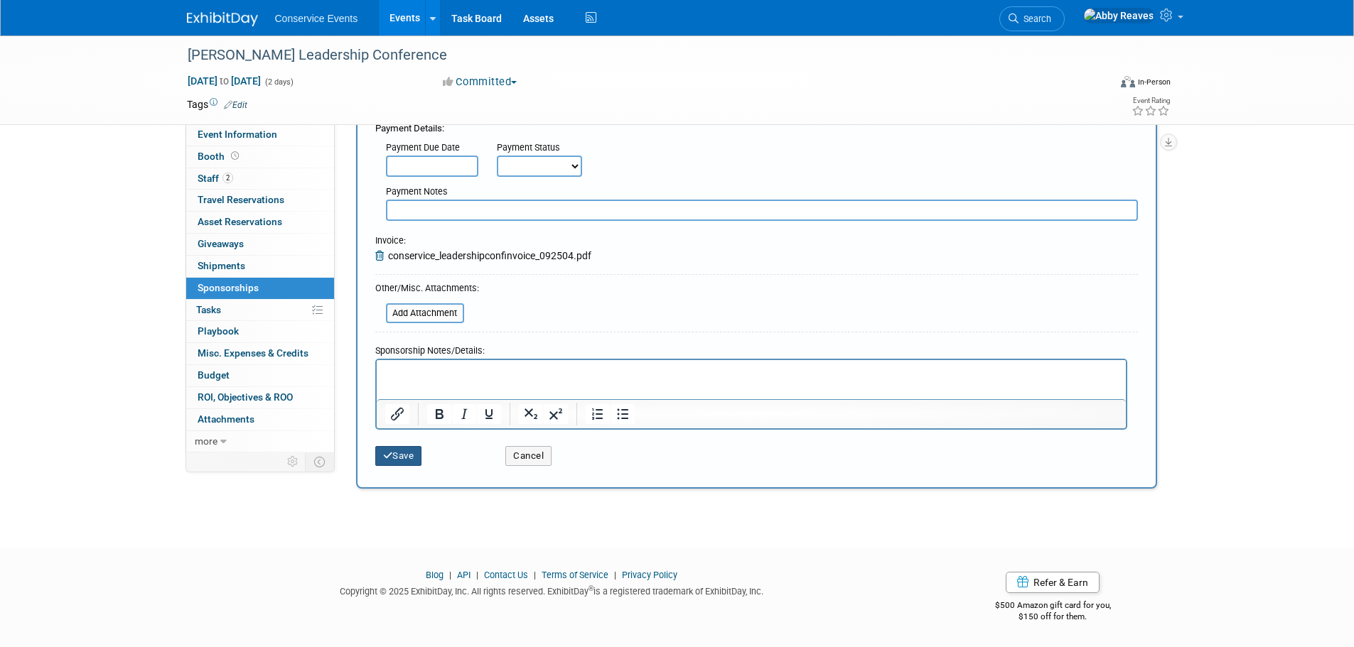
click at [389, 462] on button "Save" at bounding box center [398, 456] width 47 height 20
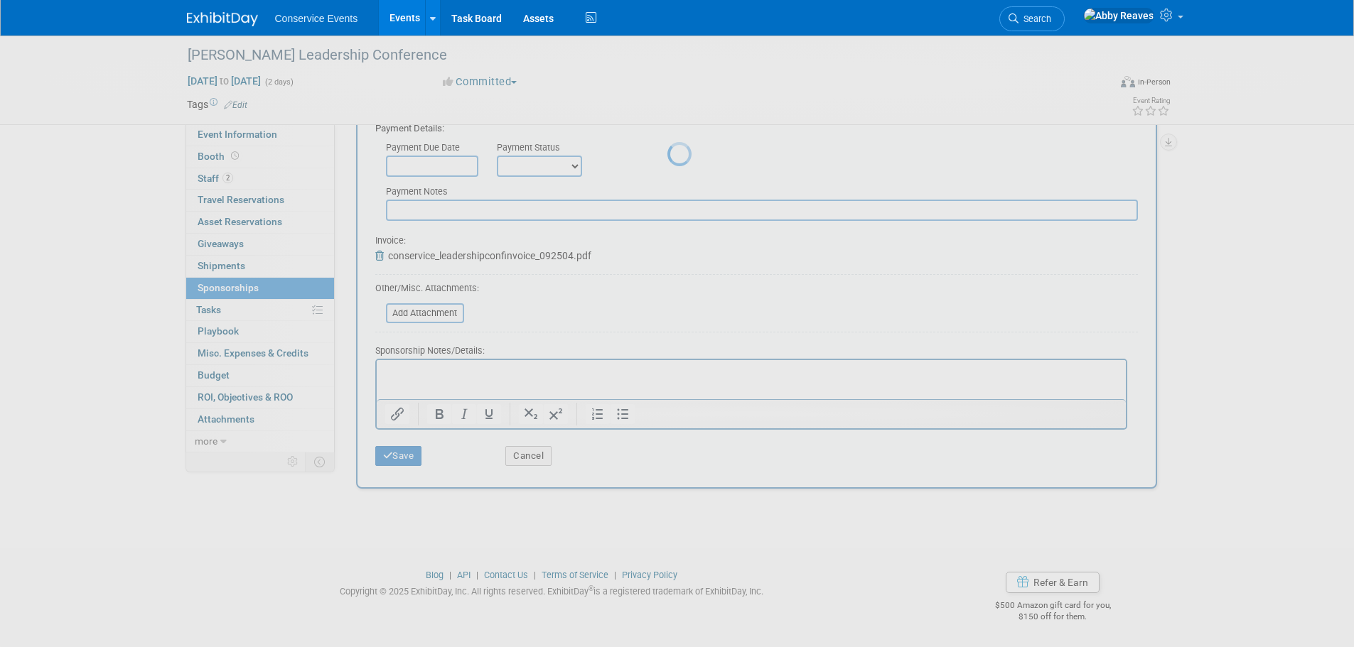
scroll to position [14, 0]
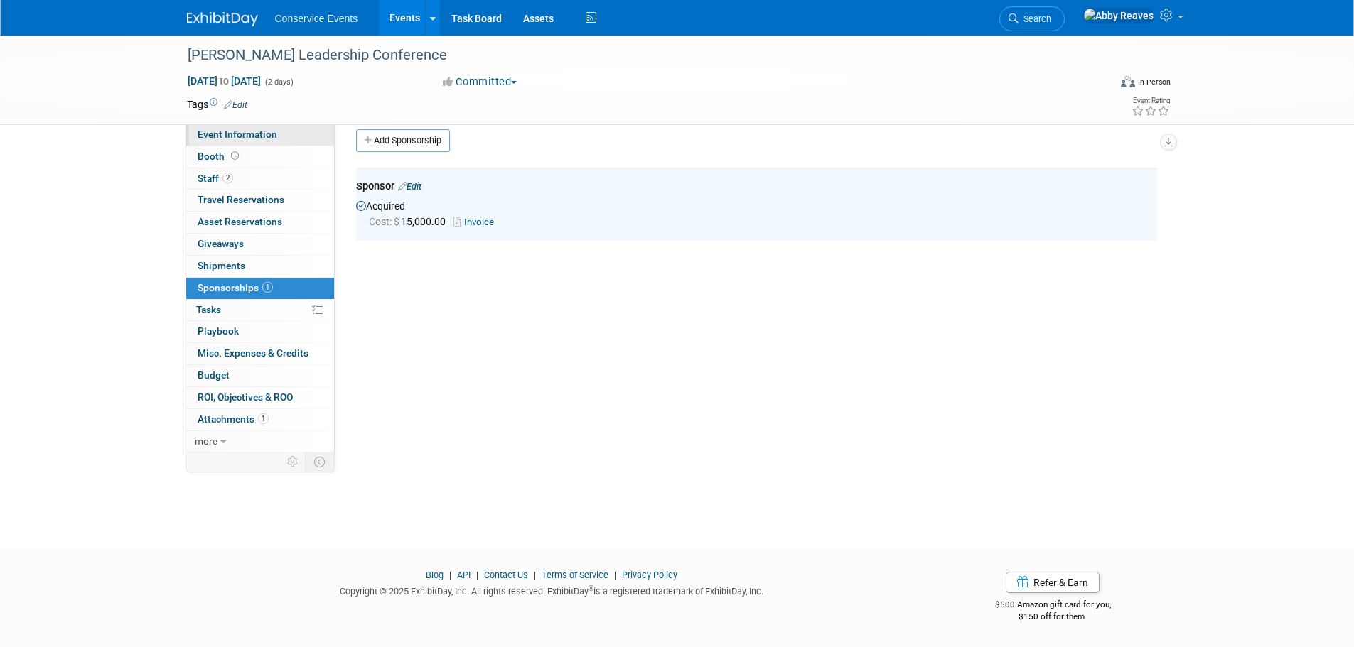
click at [258, 137] on span "Event Information" at bounding box center [238, 134] width 80 height 11
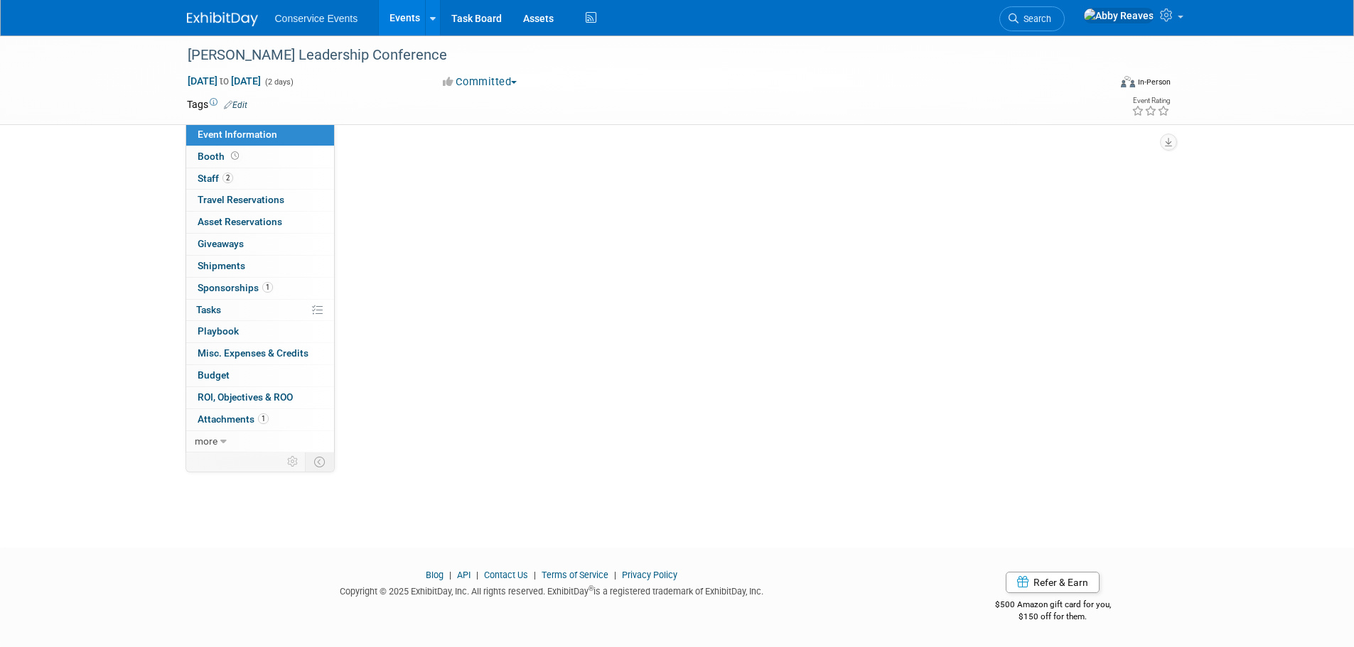
scroll to position [0, 0]
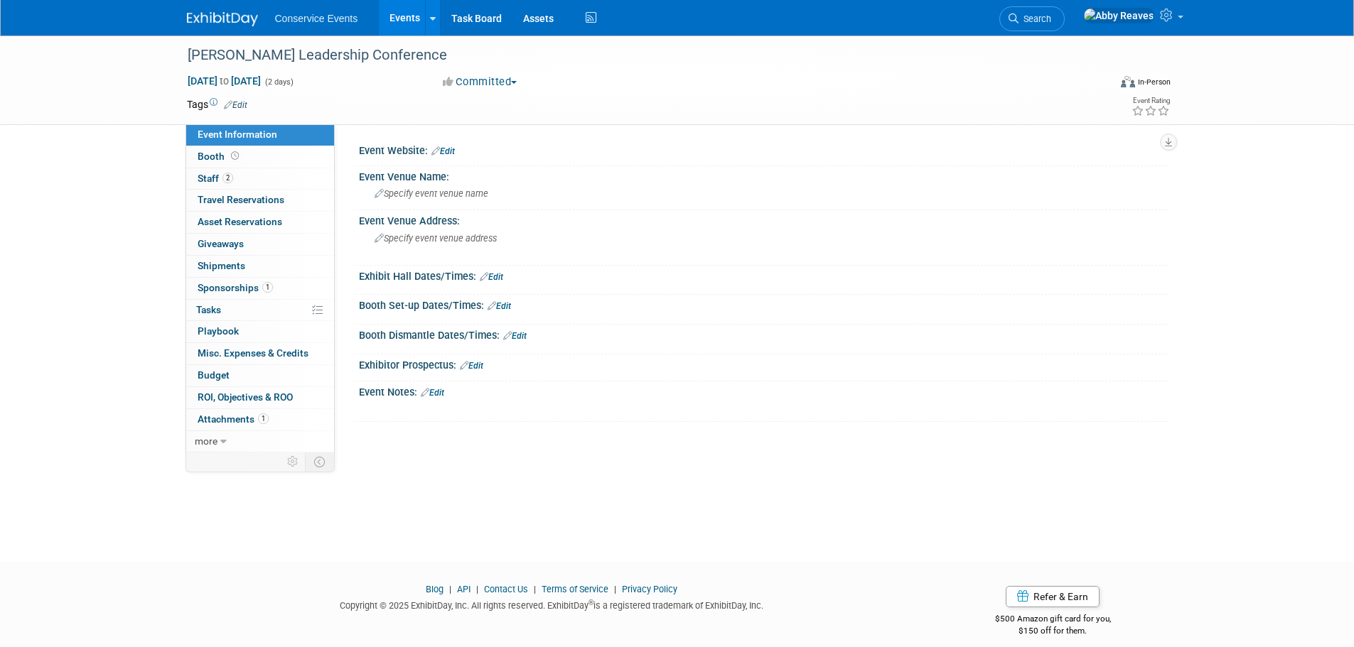
click at [234, 107] on link "Edit" at bounding box center [235, 105] width 23 height 10
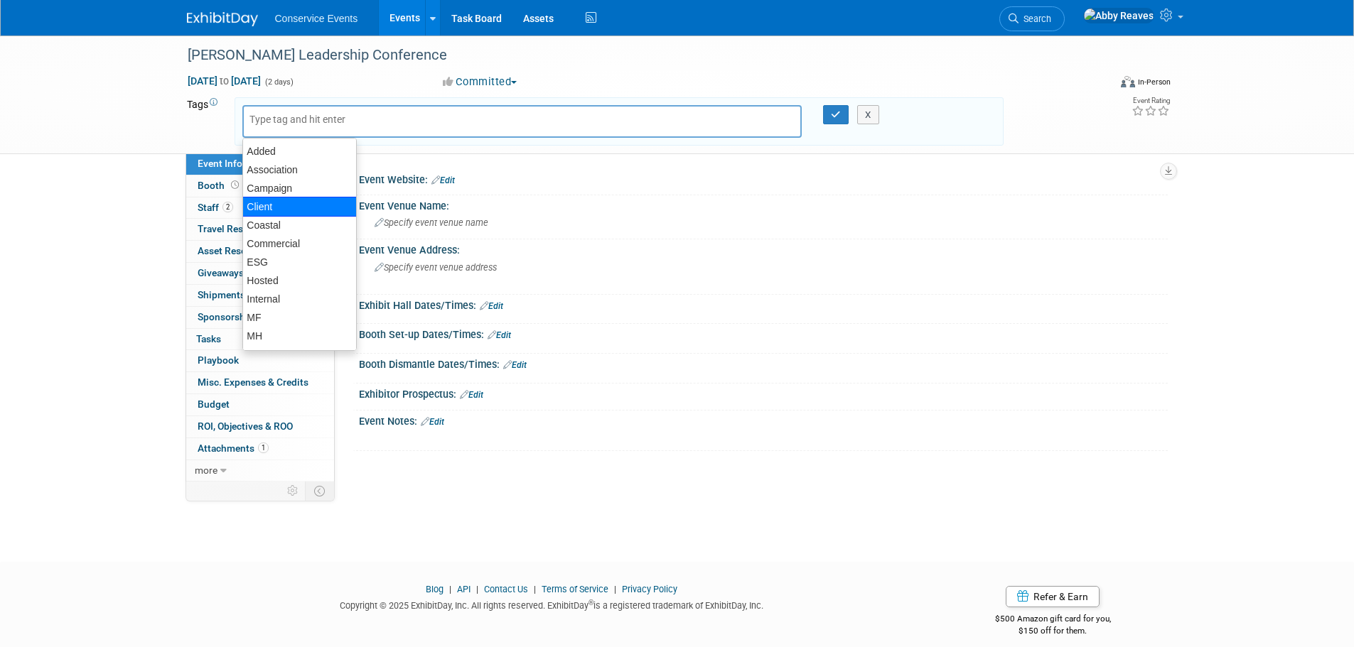
click at [276, 203] on div "Client" at bounding box center [299, 207] width 114 height 20
type input "Client"
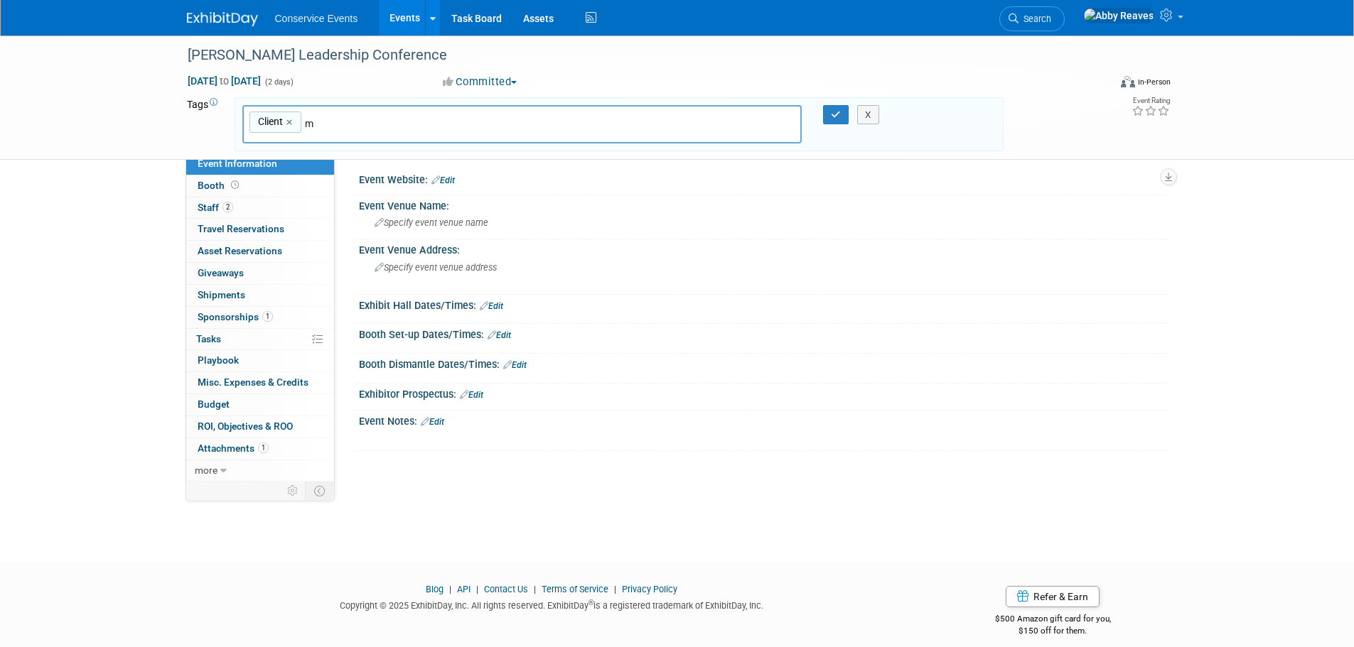
type input "mf"
click at [321, 164] on div "MF" at bounding box center [342, 158] width 198 height 18
type input "Client, MF"
click at [827, 115] on button "button" at bounding box center [836, 115] width 26 height 20
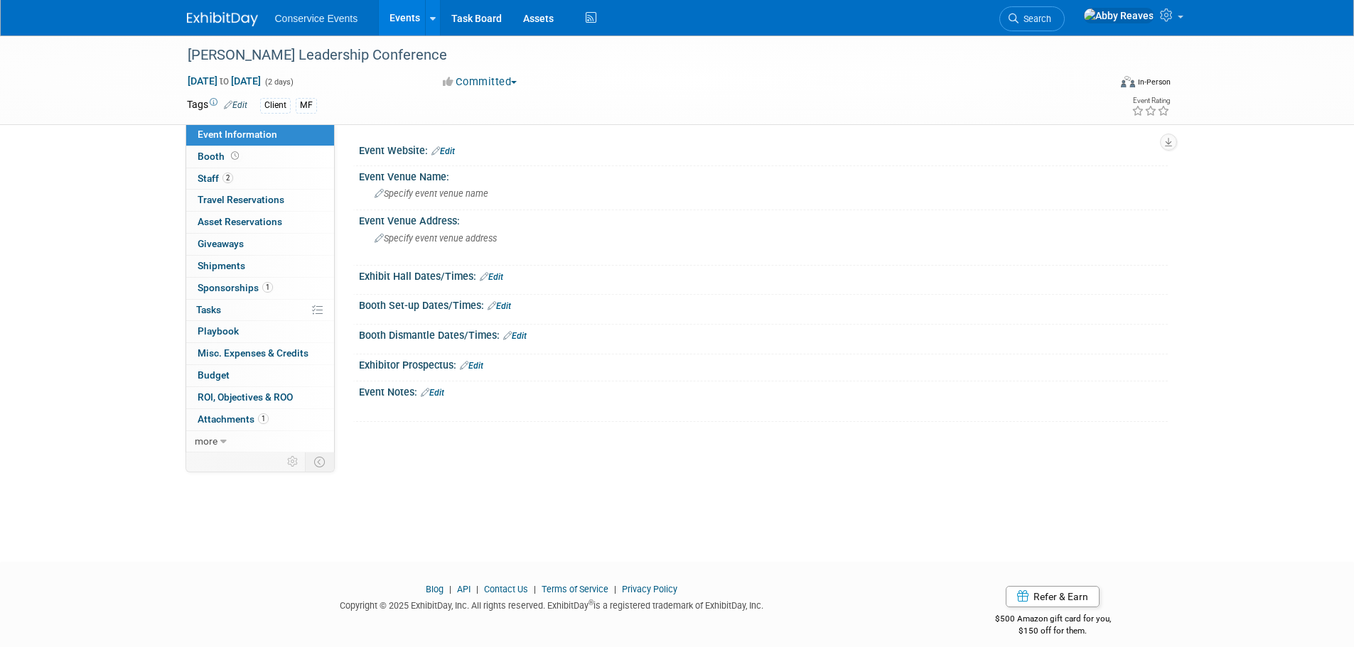
click at [404, 20] on link "Events" at bounding box center [405, 18] width 52 height 36
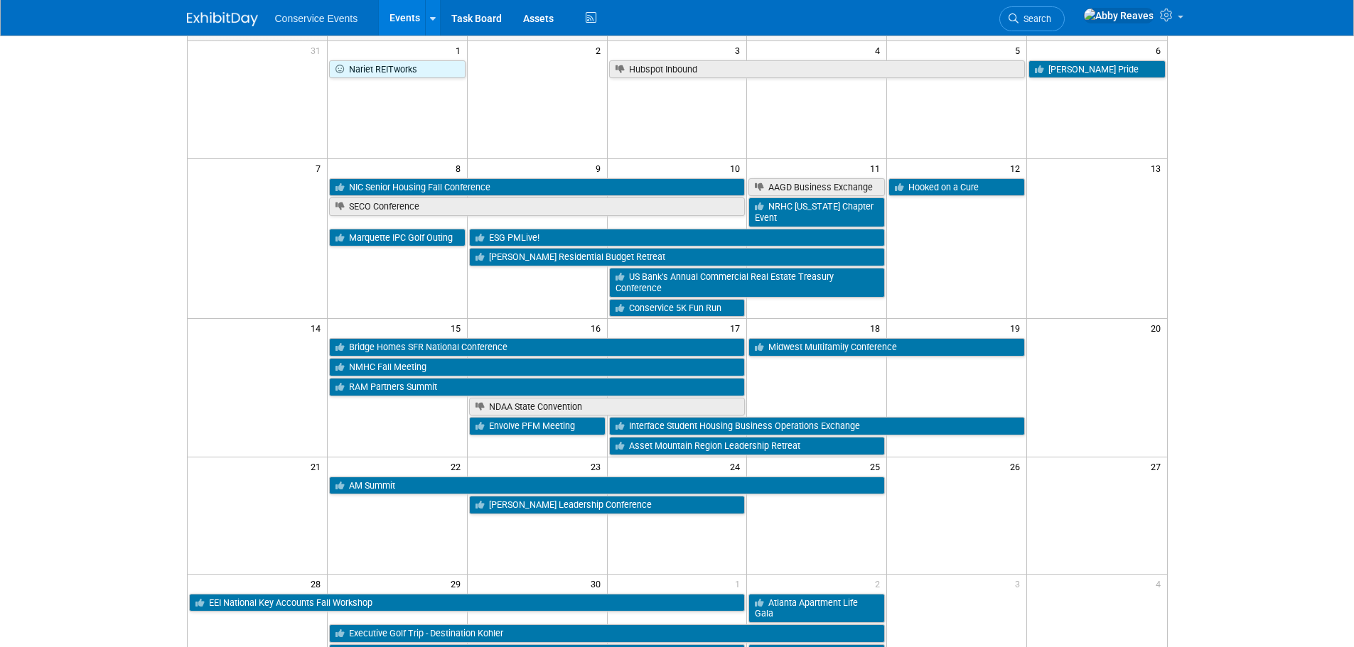
scroll to position [142, 0]
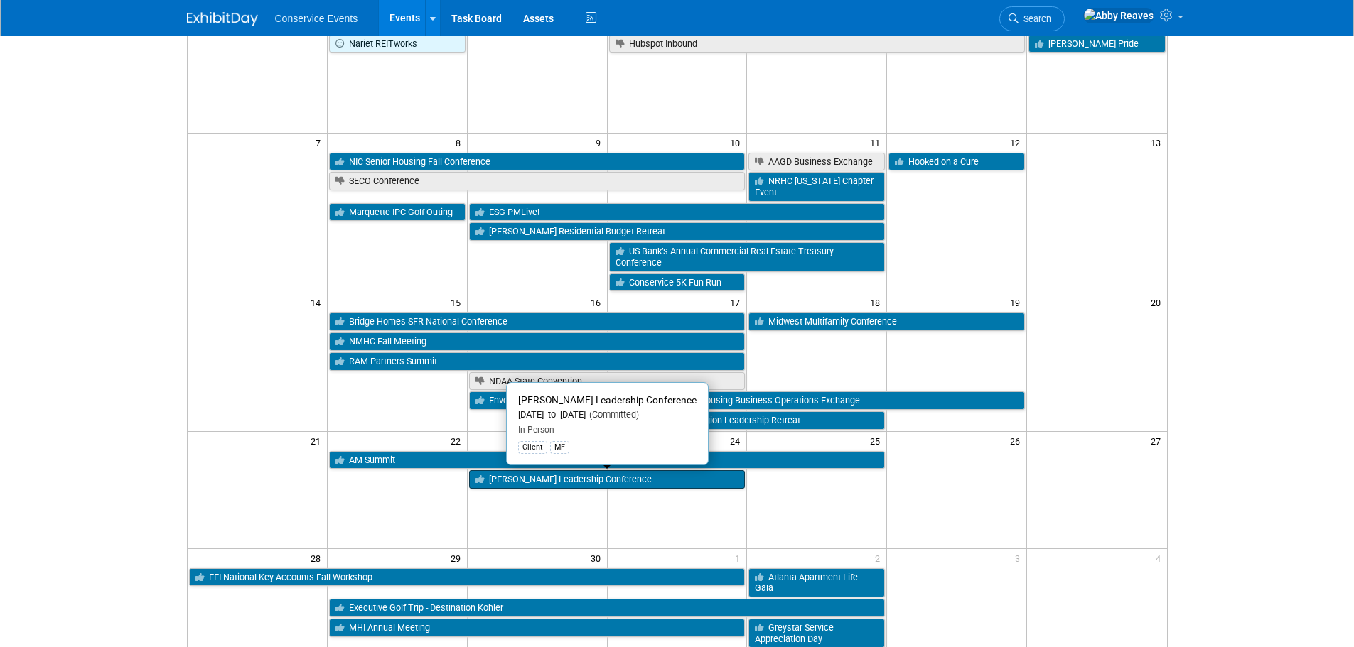
click at [563, 484] on link "[PERSON_NAME] Leadership Conference" at bounding box center [607, 479] width 276 height 18
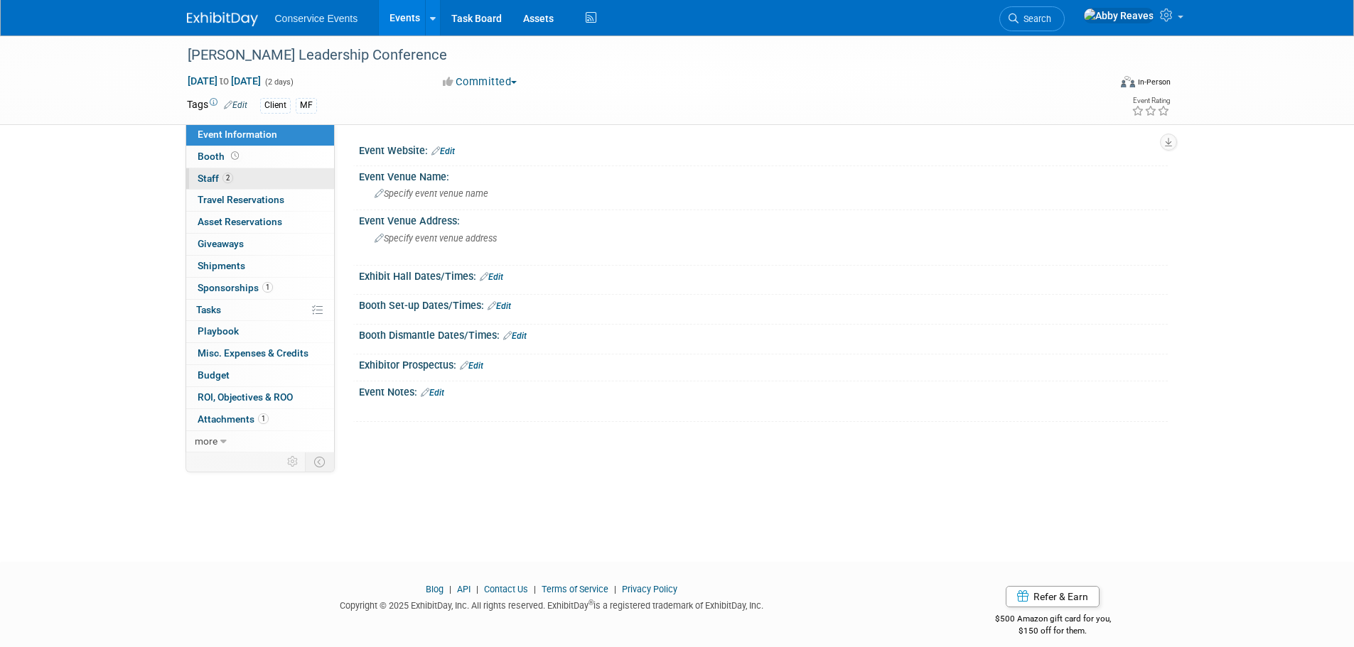
click at [234, 168] on link "2 Staff 2" at bounding box center [260, 178] width 148 height 21
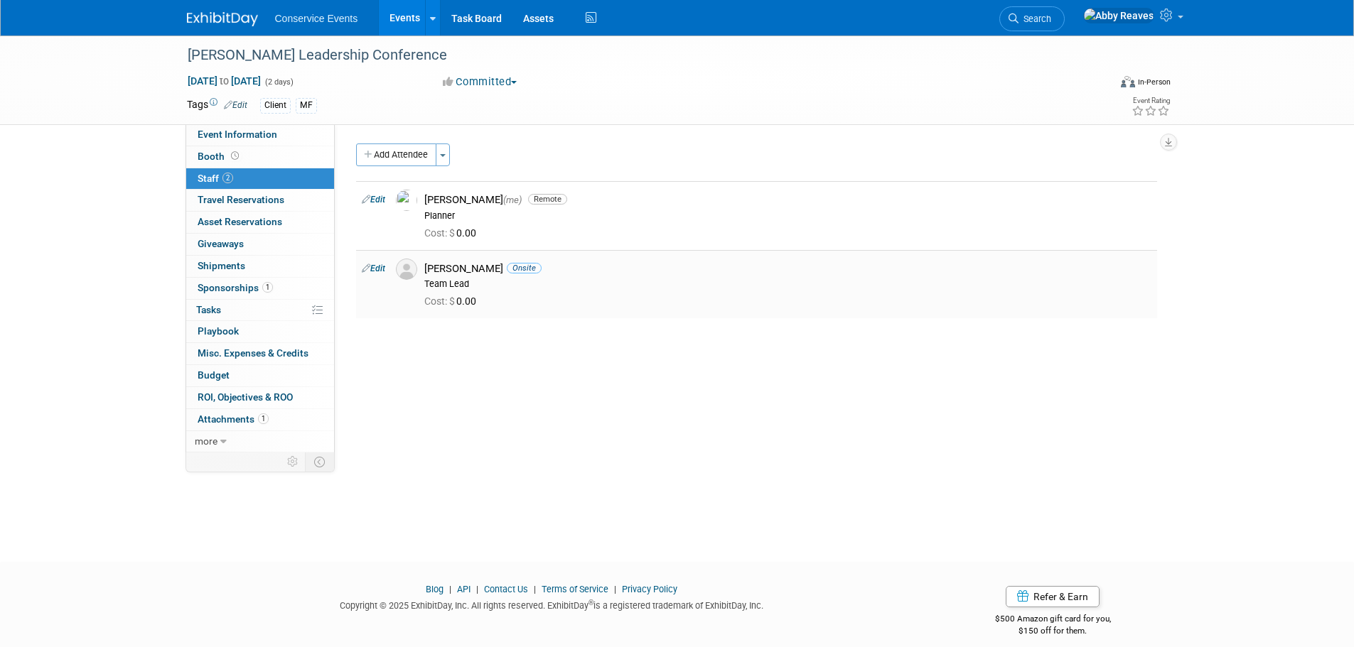
click at [376, 264] on link "Edit" at bounding box center [373, 269] width 23 height 10
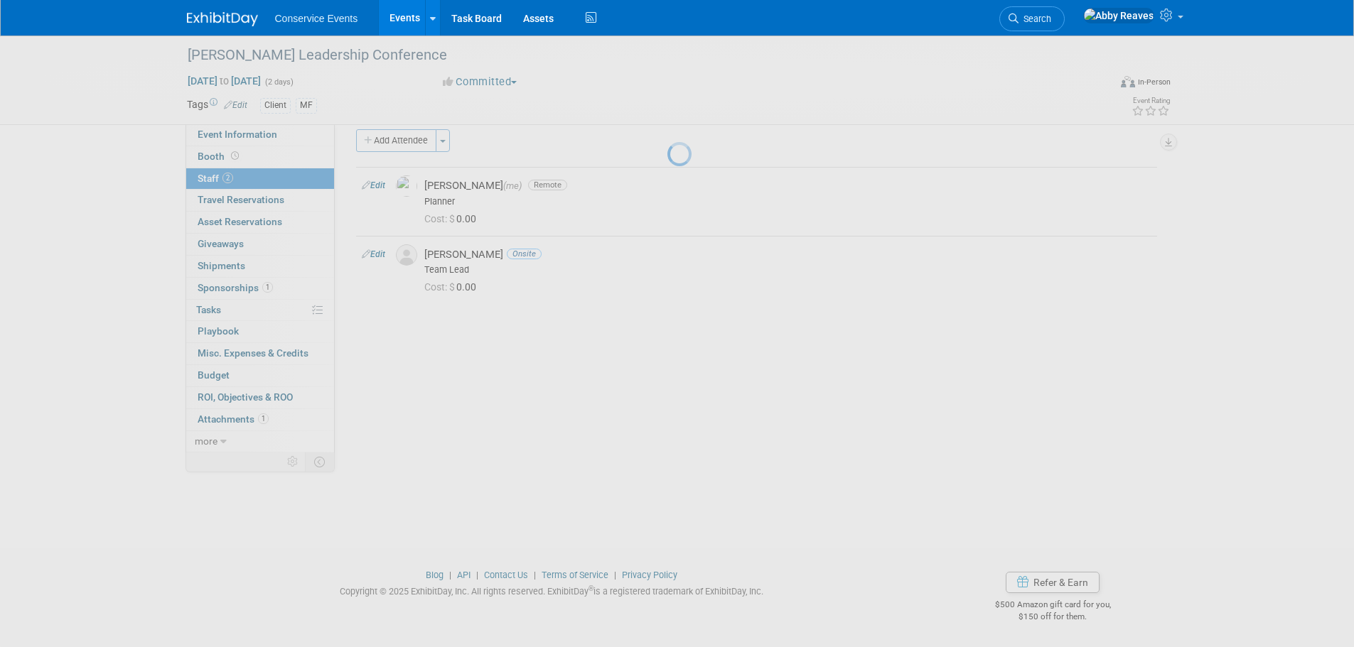
select select "3fb72bf1-3d29-40ab-bb6a-2ec65ebbf385"
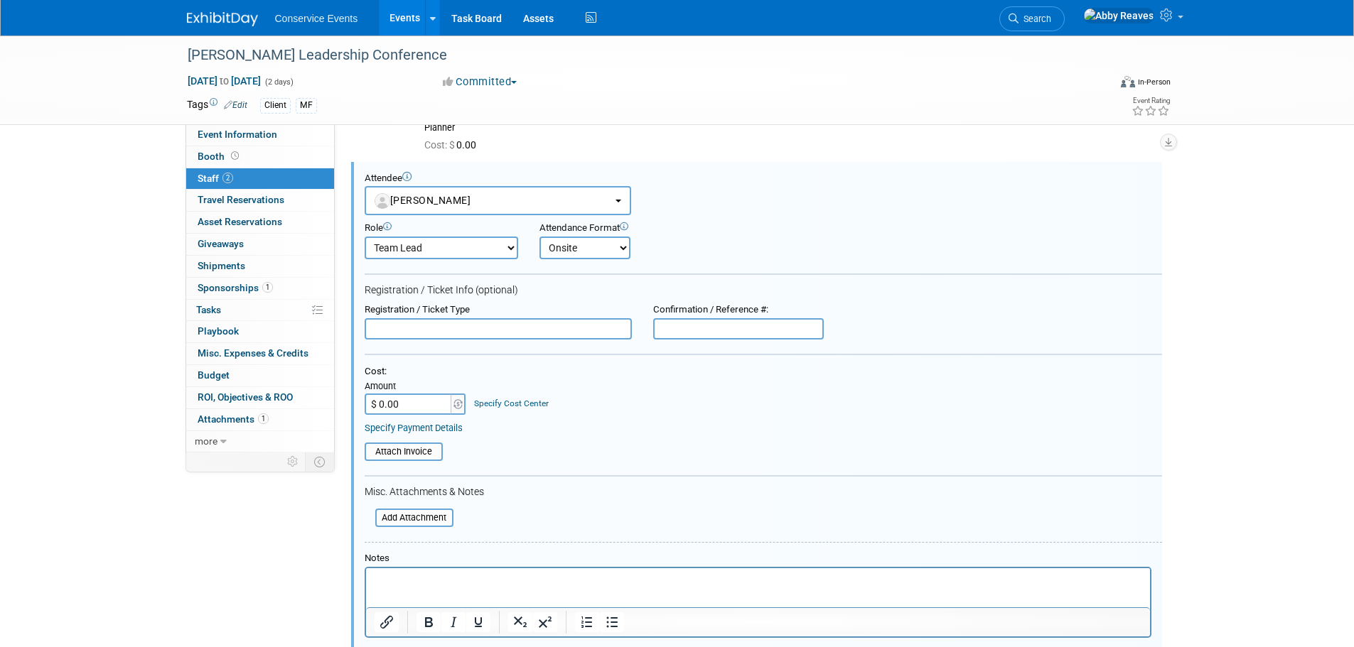
click at [559, 250] on select "Onsite Remote" at bounding box center [584, 248] width 91 height 23
select select "2"
click at [539, 237] on select "Onsite Remote" at bounding box center [584, 248] width 91 height 23
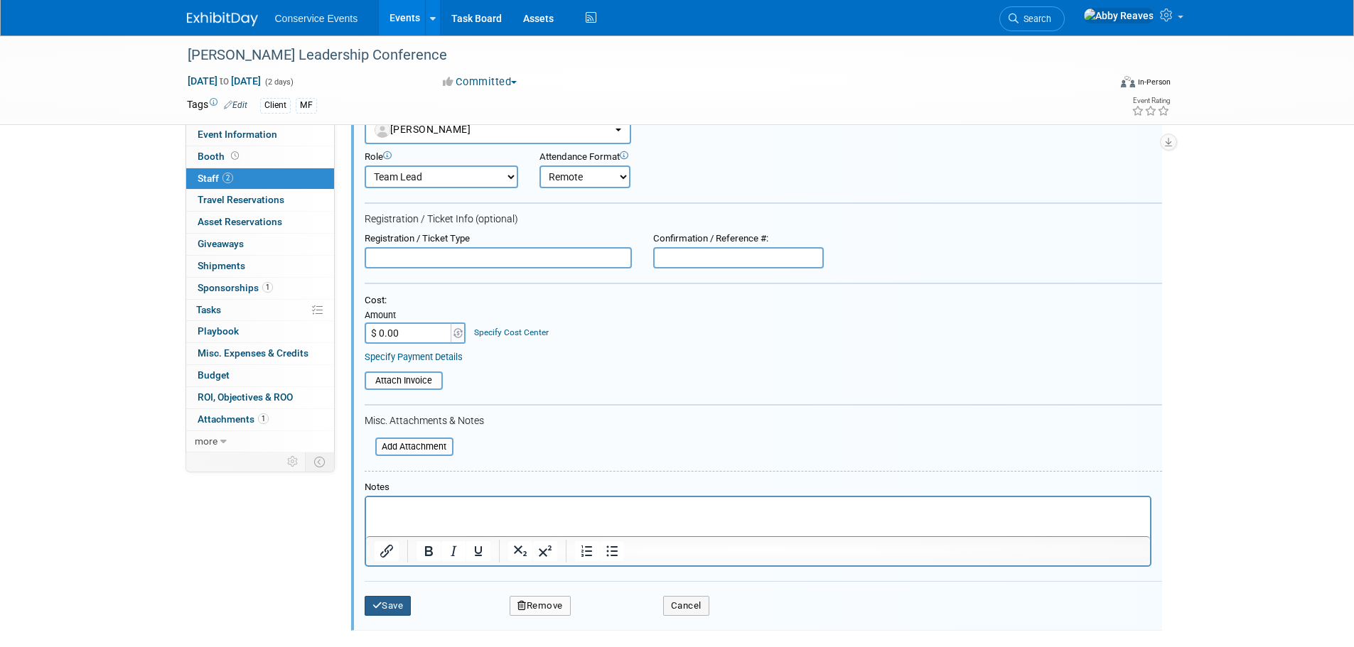
click at [394, 615] on button "Save" at bounding box center [388, 606] width 47 height 20
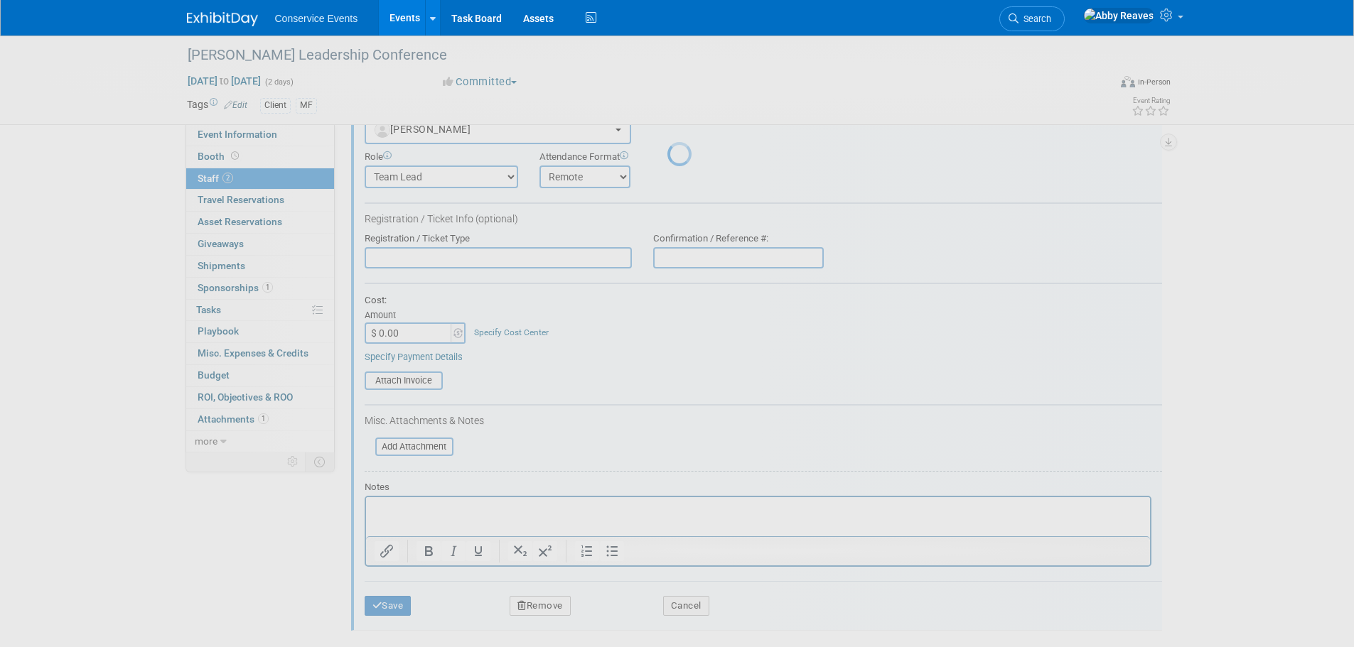
scroll to position [14, 0]
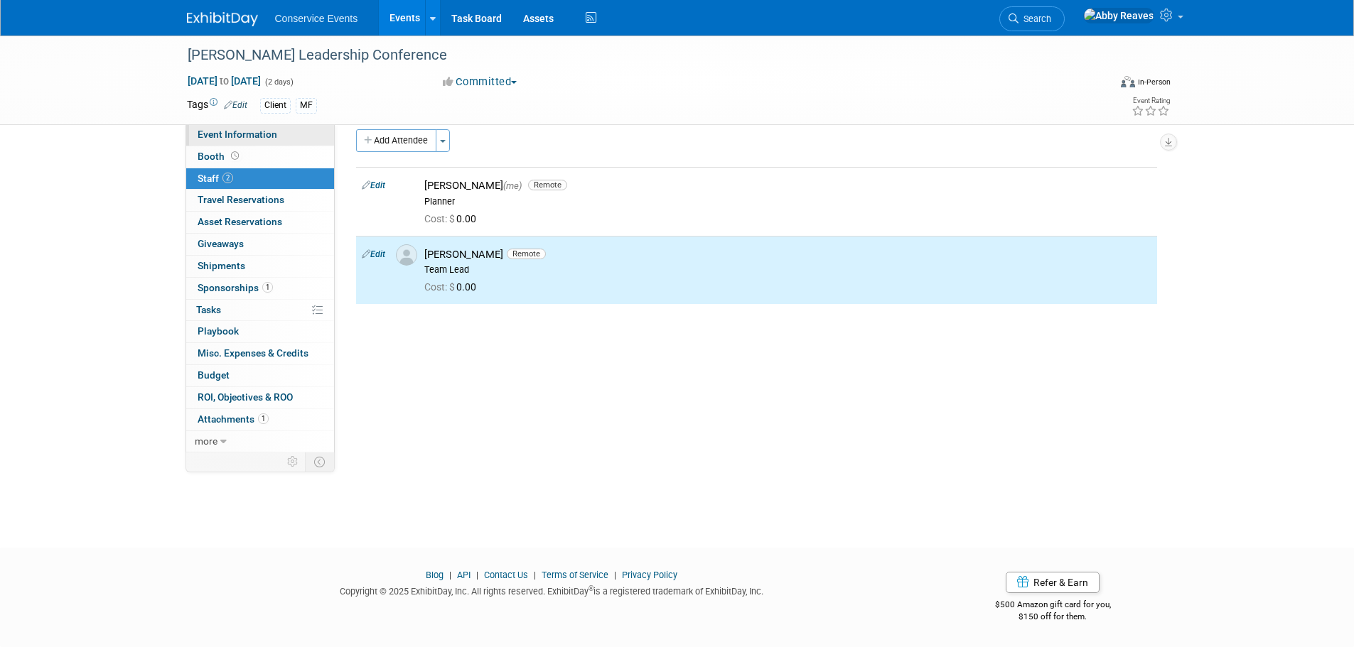
click at [276, 132] on link "Event Information" at bounding box center [260, 134] width 148 height 21
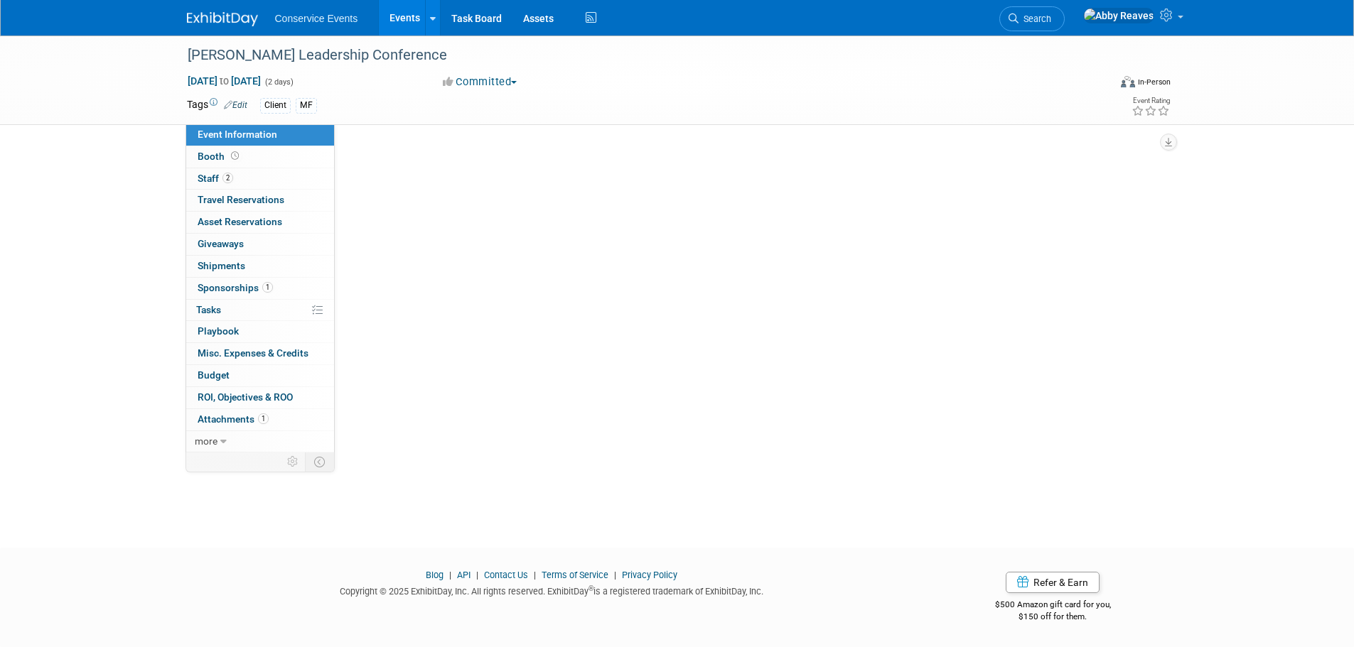
scroll to position [0, 0]
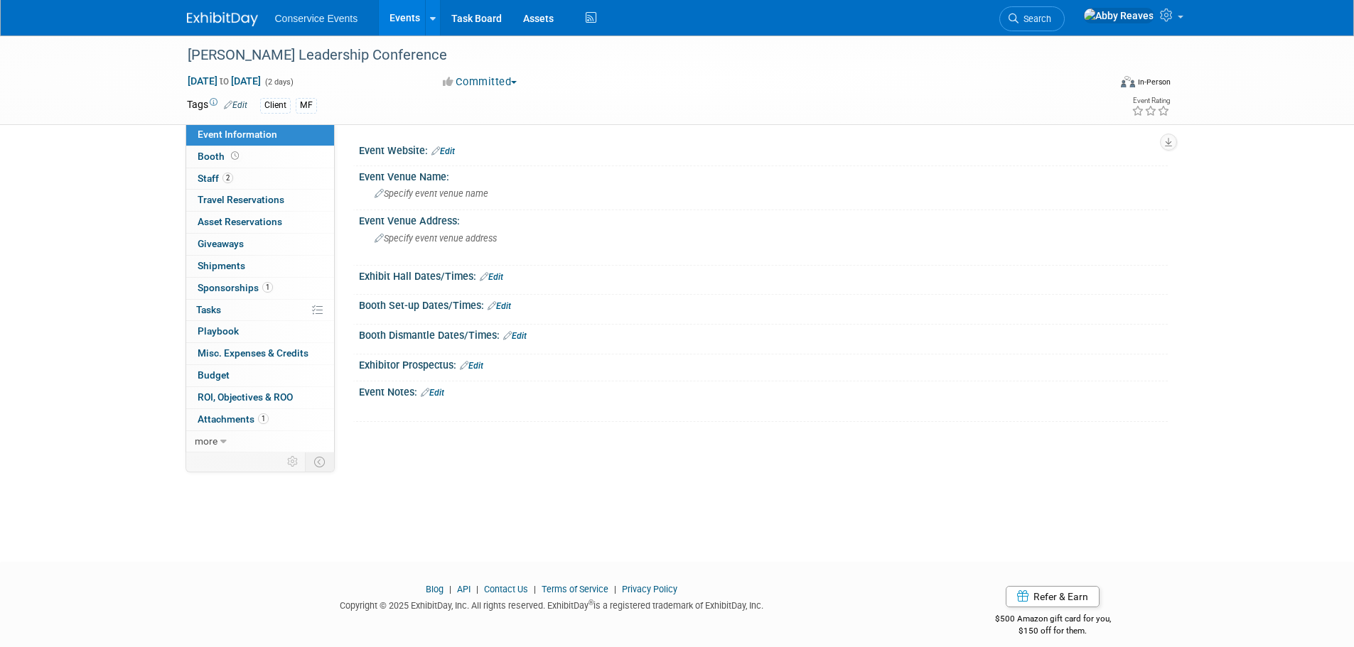
click at [441, 385] on div "Event Notes: Edit" at bounding box center [763, 391] width 809 height 18
click at [441, 389] on link "Edit" at bounding box center [432, 393] width 23 height 10
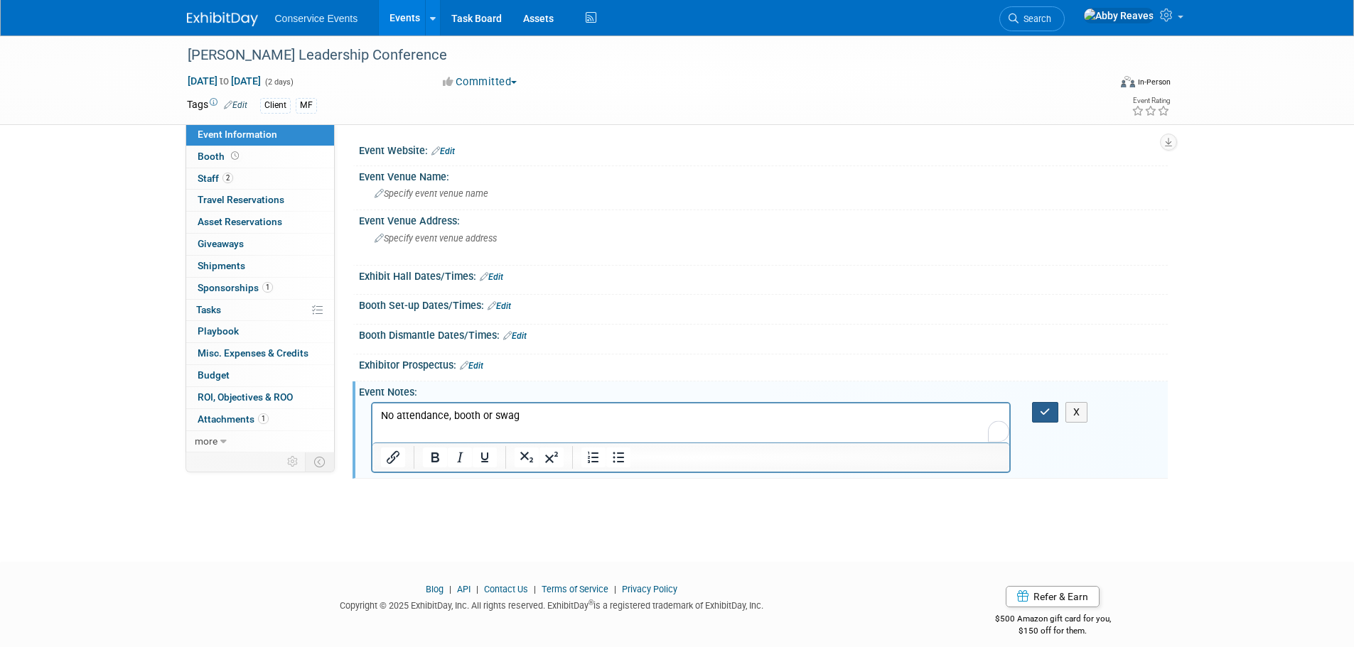
click at [1047, 414] on icon "button" at bounding box center [1045, 412] width 11 height 10
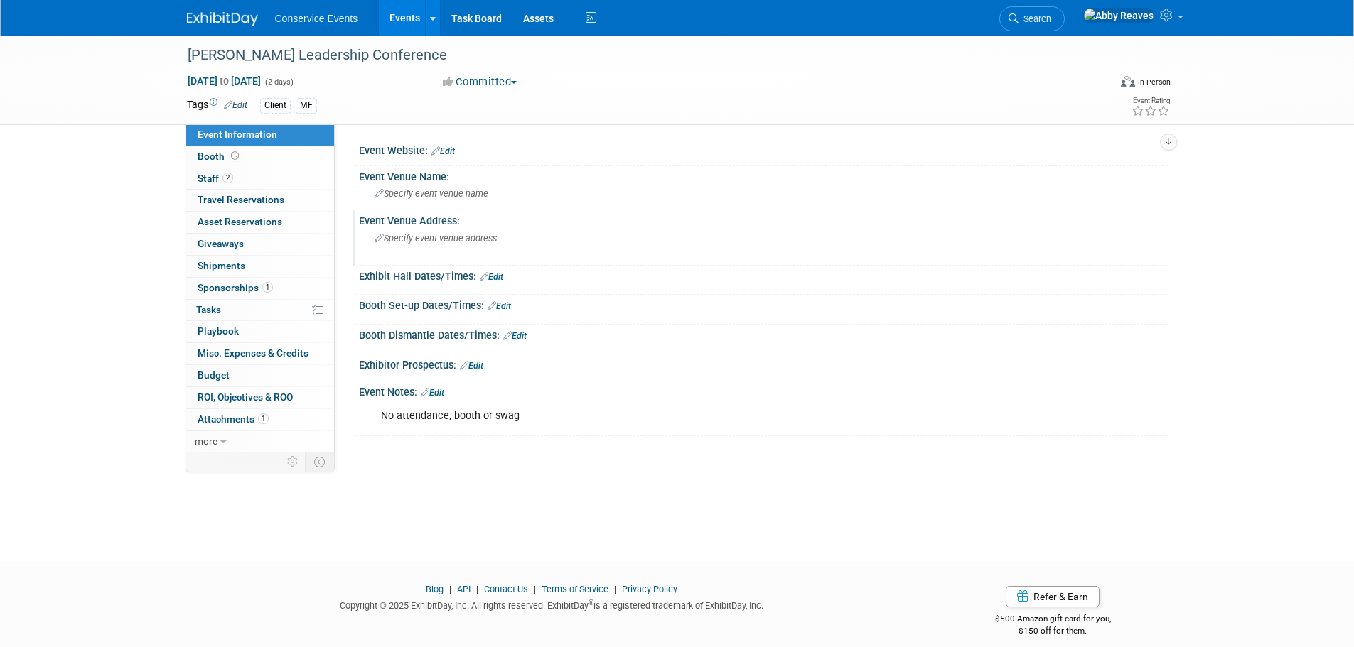
click at [422, 232] on div "Specify event venue address" at bounding box center [526, 243] width 315 height 33
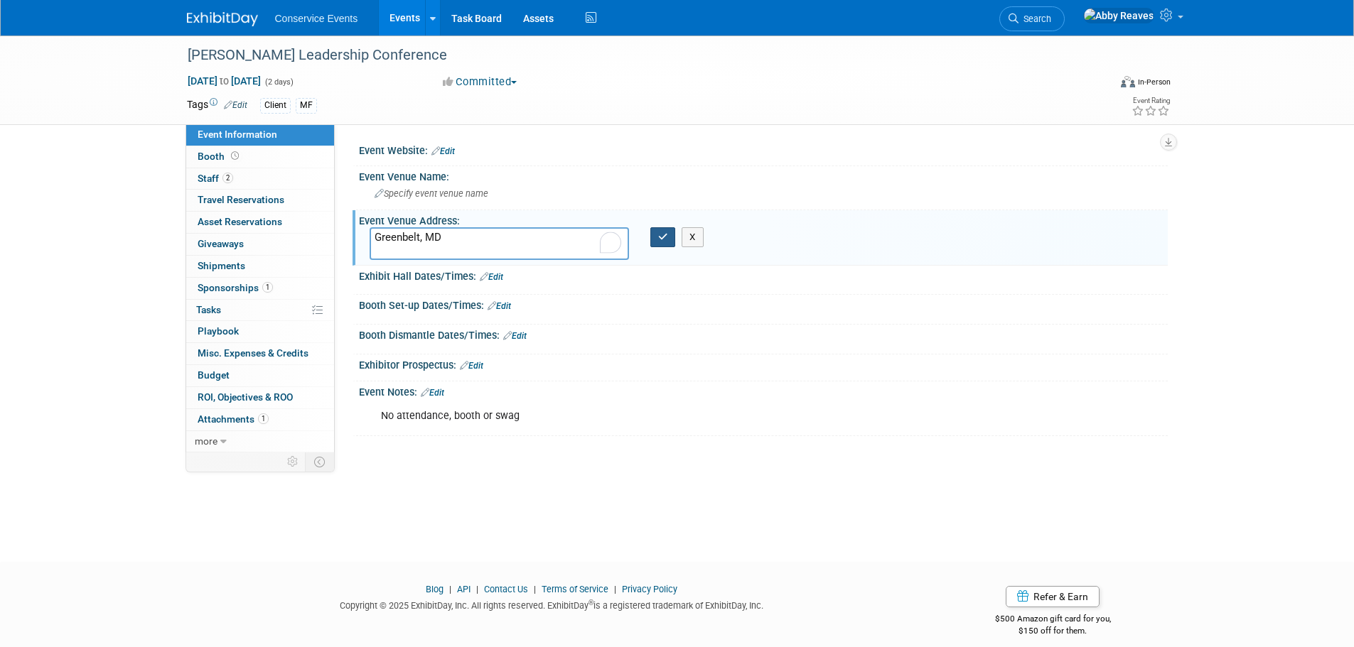
type textarea "Greenbelt, MD"
click at [657, 247] on button "button" at bounding box center [663, 237] width 26 height 20
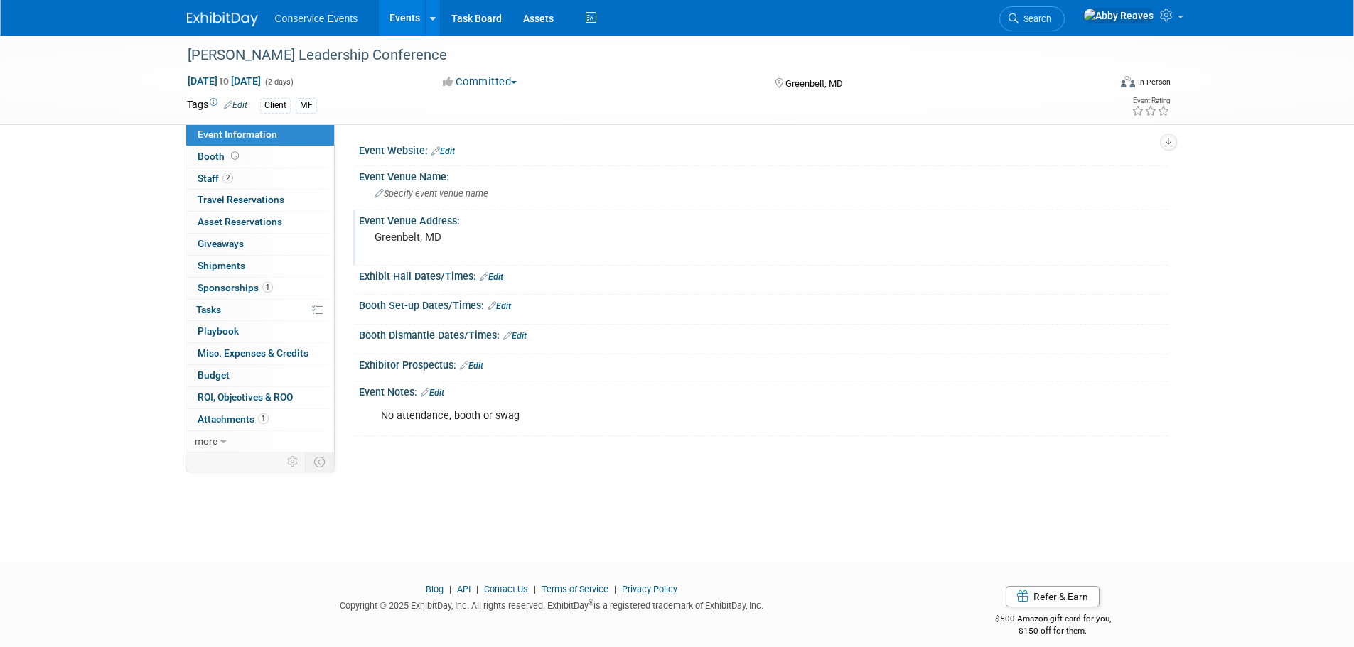
click at [393, 21] on link "Events" at bounding box center [405, 18] width 52 height 36
